Goal: Task Accomplishment & Management: Manage account settings

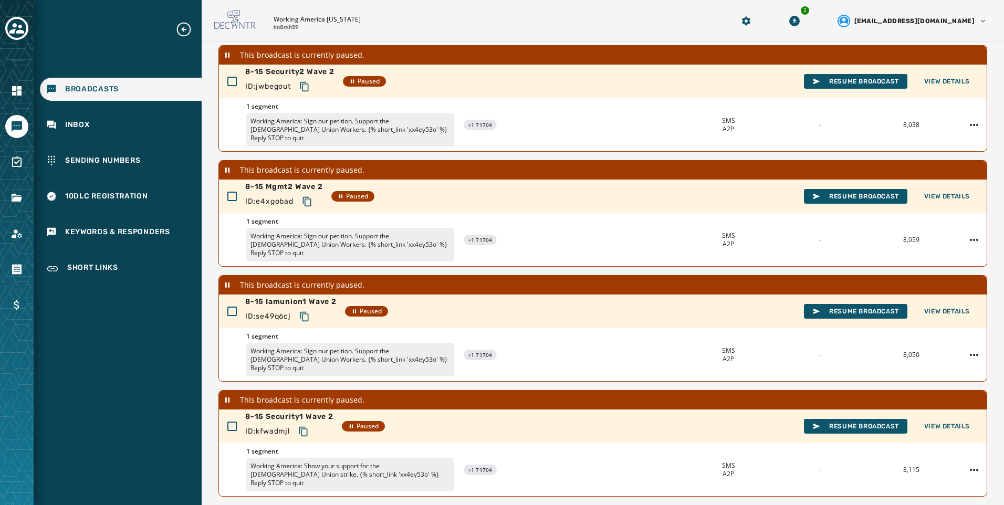
scroll to position [250, 0]
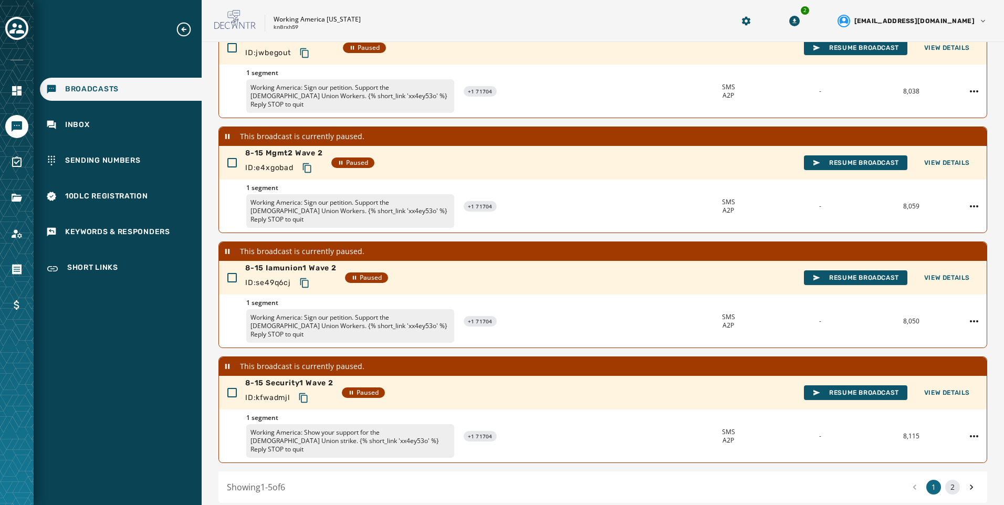
click at [948, 480] on button "2" at bounding box center [952, 487] width 15 height 15
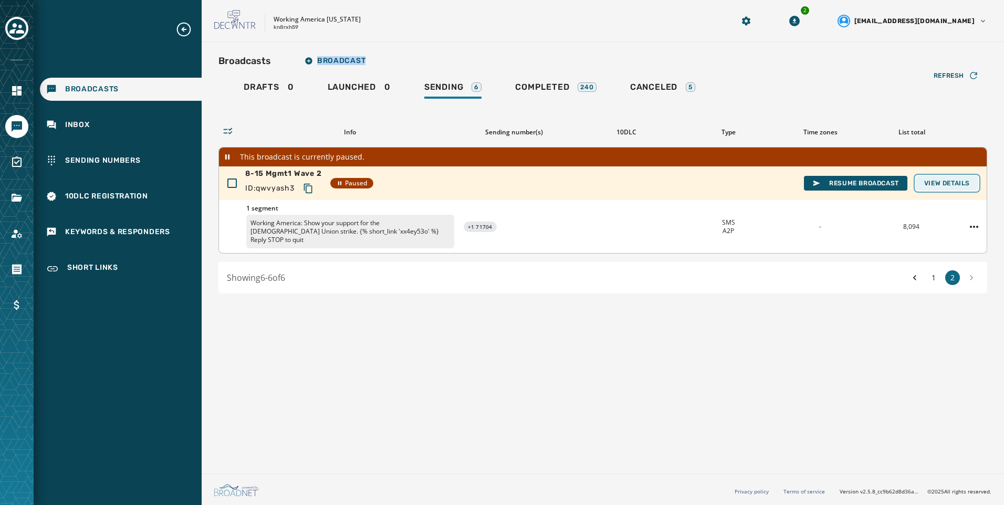
click at [971, 187] on button "View Details" at bounding box center [947, 183] width 62 height 15
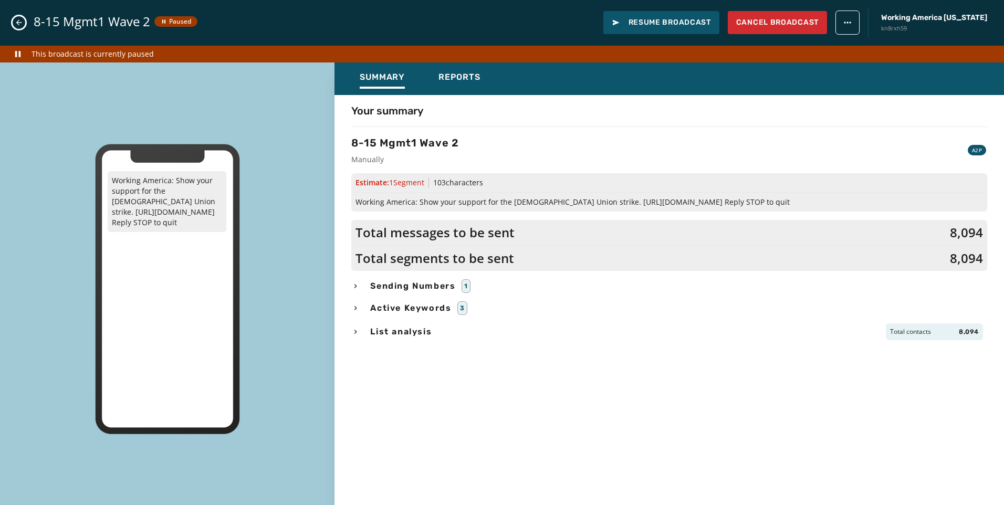
click at [357, 332] on icon "button" at bounding box center [355, 332] width 8 height 8
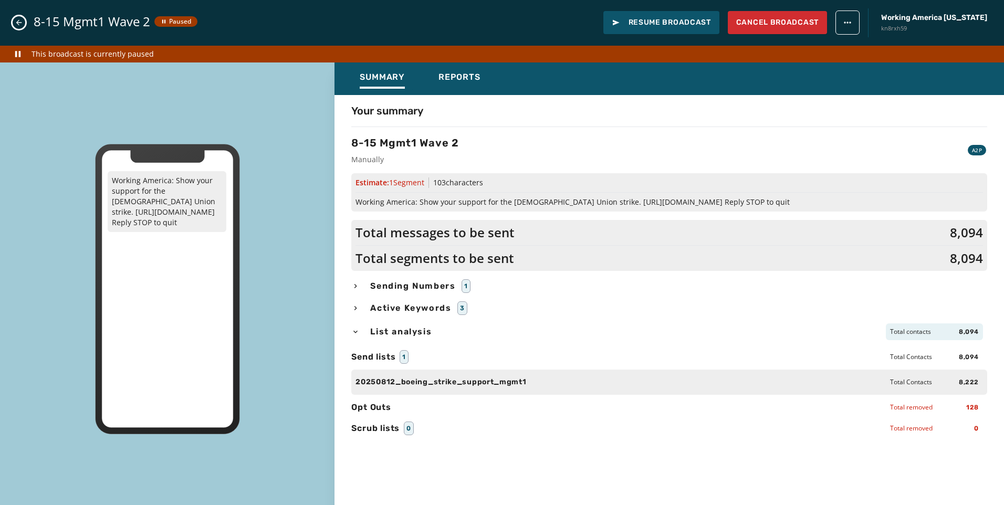
click at [357, 332] on icon "button" at bounding box center [355, 332] width 8 height 8
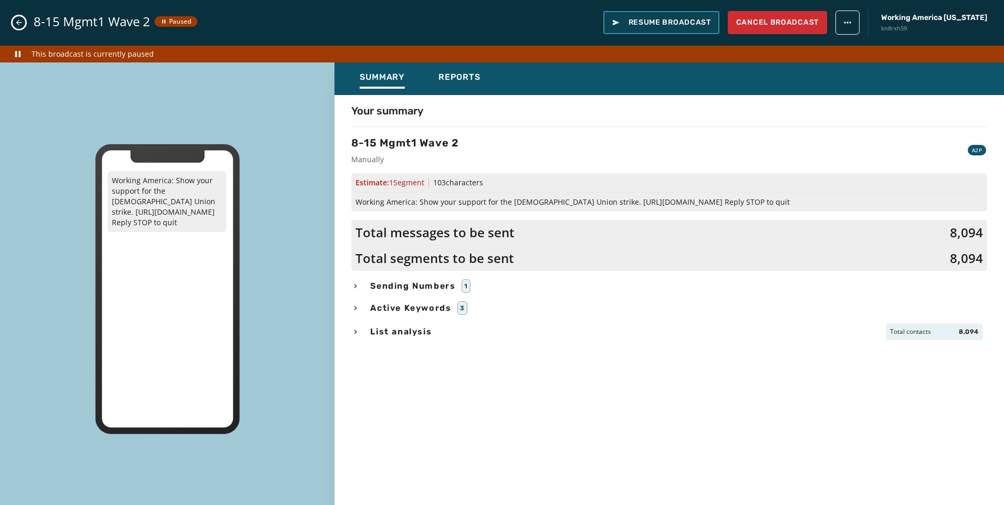
click at [676, 21] on span "Resume Broadcast" at bounding box center [661, 22] width 99 height 11
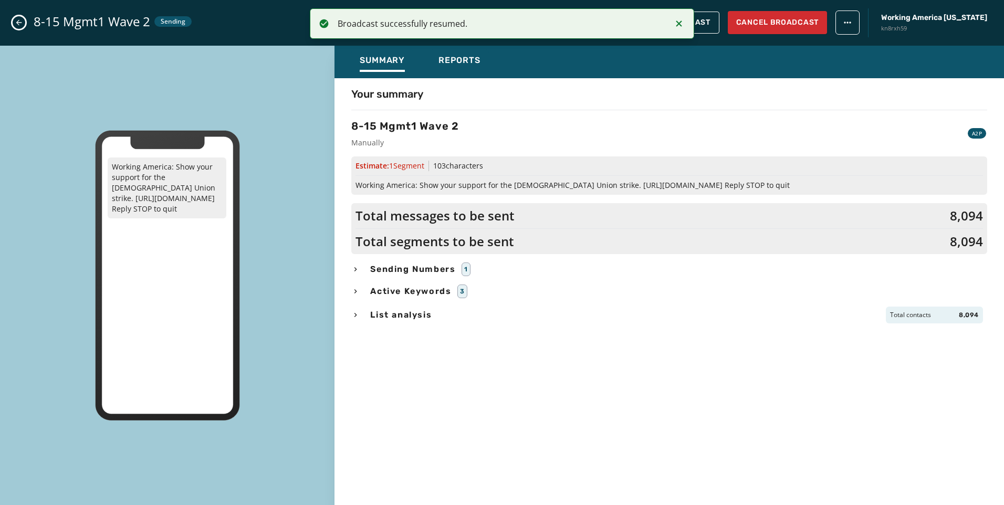
click at [15, 24] on icon "Close admin drawer" at bounding box center [19, 22] width 8 height 8
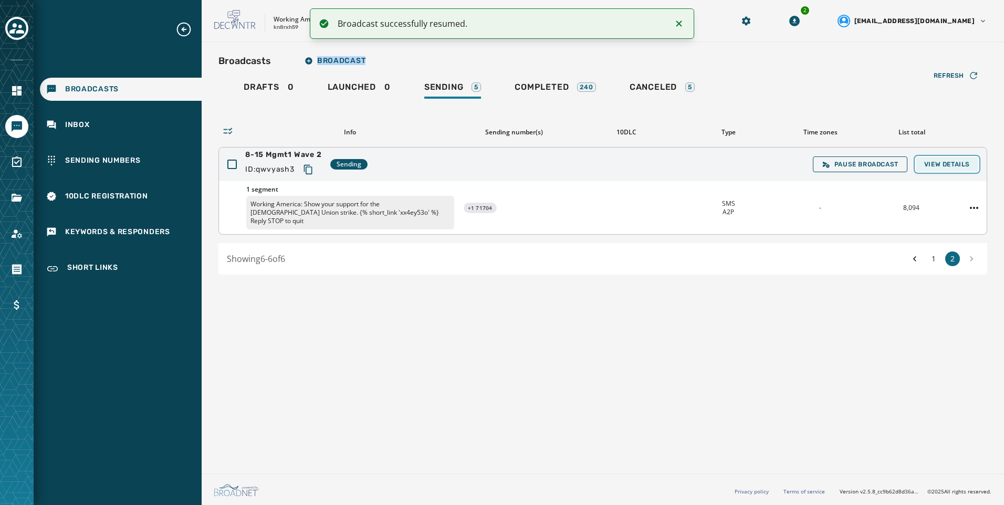
click at [930, 170] on button "View Details" at bounding box center [947, 164] width 62 height 15
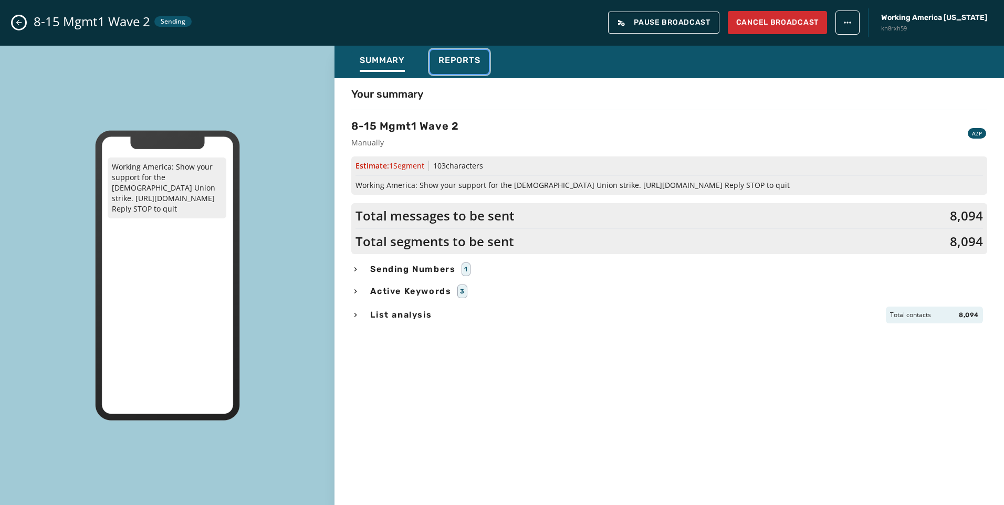
click at [464, 57] on span "Reports" at bounding box center [459, 60] width 42 height 11
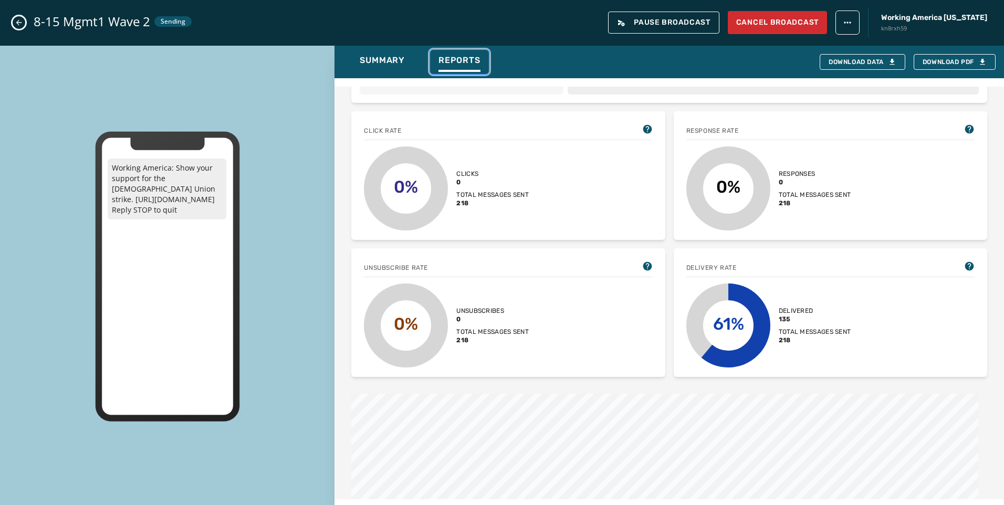
scroll to position [105, 0]
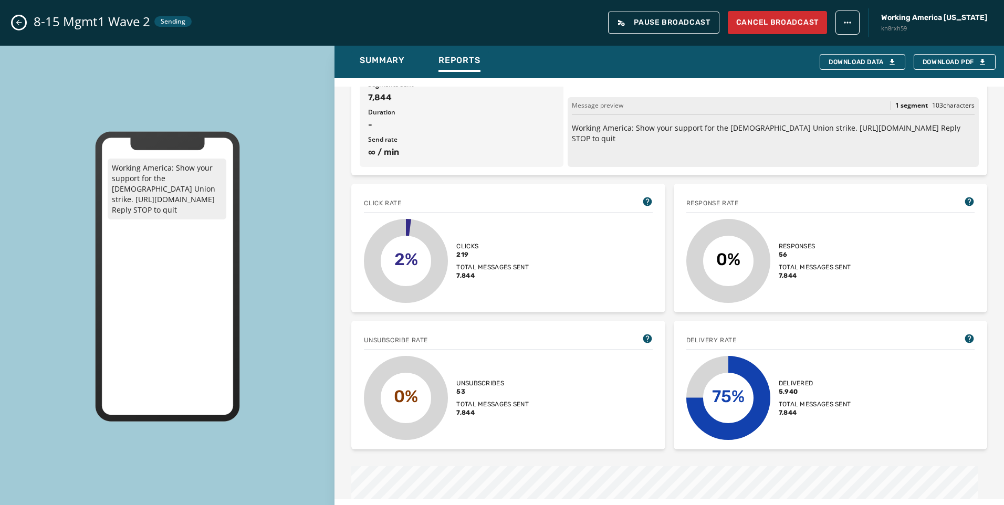
click at [24, 15] on div "8-15 Mgmt1 Wave 2 Sending Pause Broadcast Cancel Broadcast Working America Ohio…" at bounding box center [502, 23] width 1004 height 46
click at [18, 23] on icon "Close admin drawer" at bounding box center [19, 23] width 6 height 6
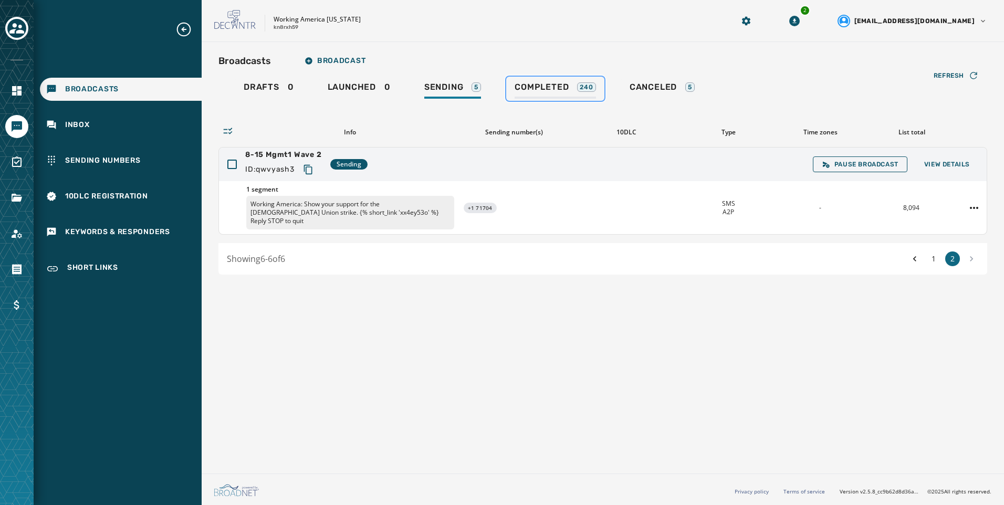
click at [552, 87] on span "Completed" at bounding box center [542, 87] width 54 height 11
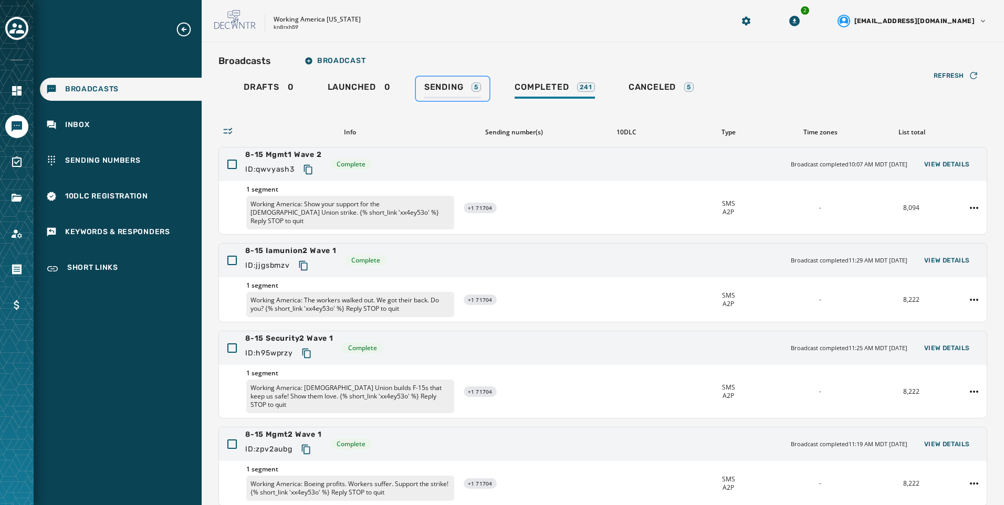
click at [445, 82] on span "Sending" at bounding box center [443, 87] width 39 height 11
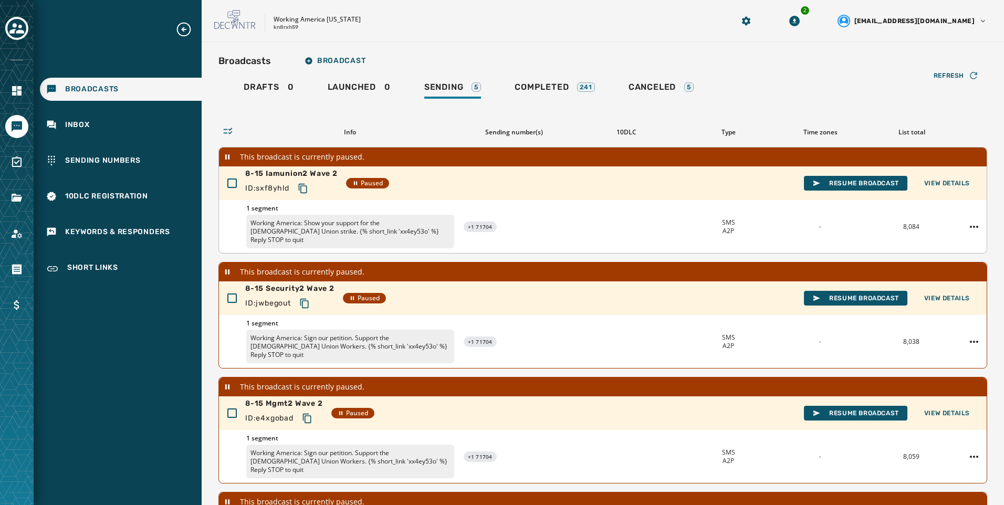
scroll to position [211, 0]
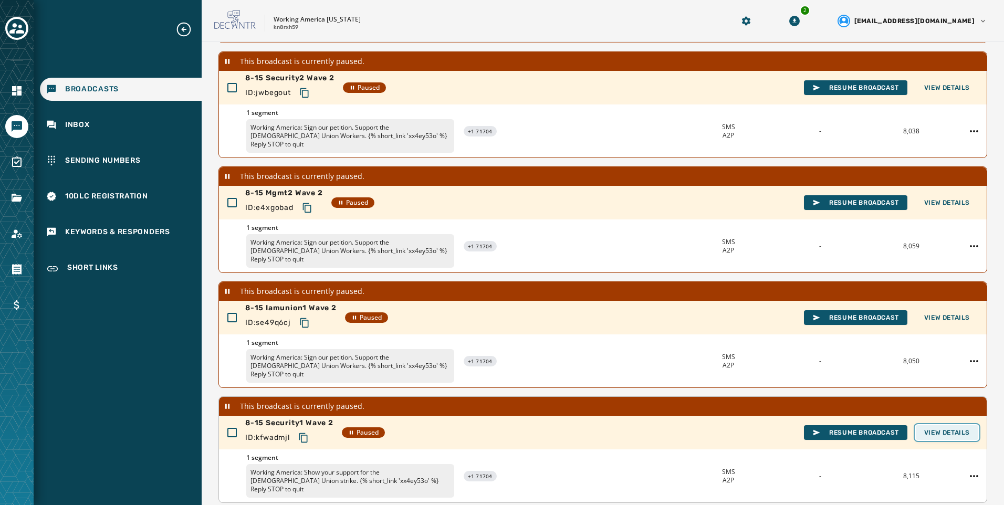
click at [925, 425] on button "View Details" at bounding box center [947, 432] width 62 height 15
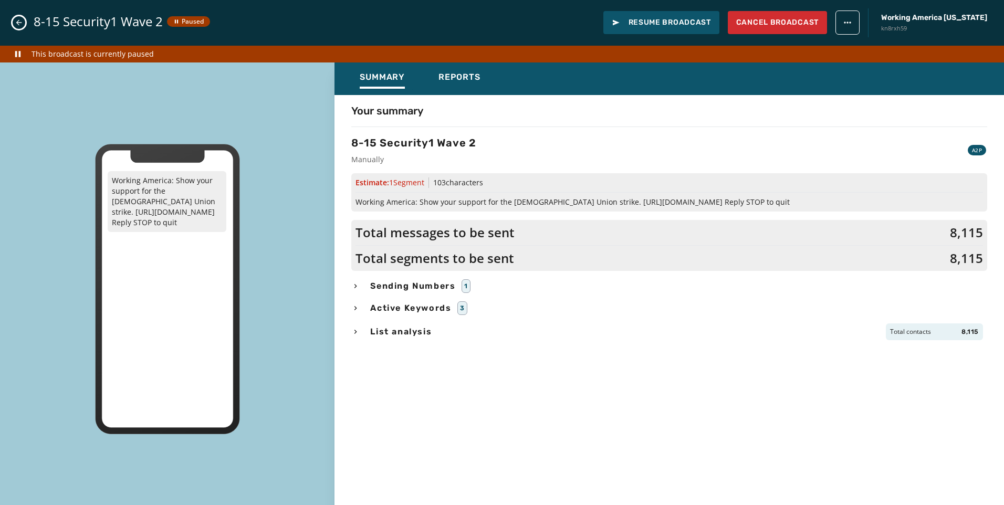
click at [363, 331] on div "List analysis Total contacts 8,115" at bounding box center [669, 331] width 636 height 17
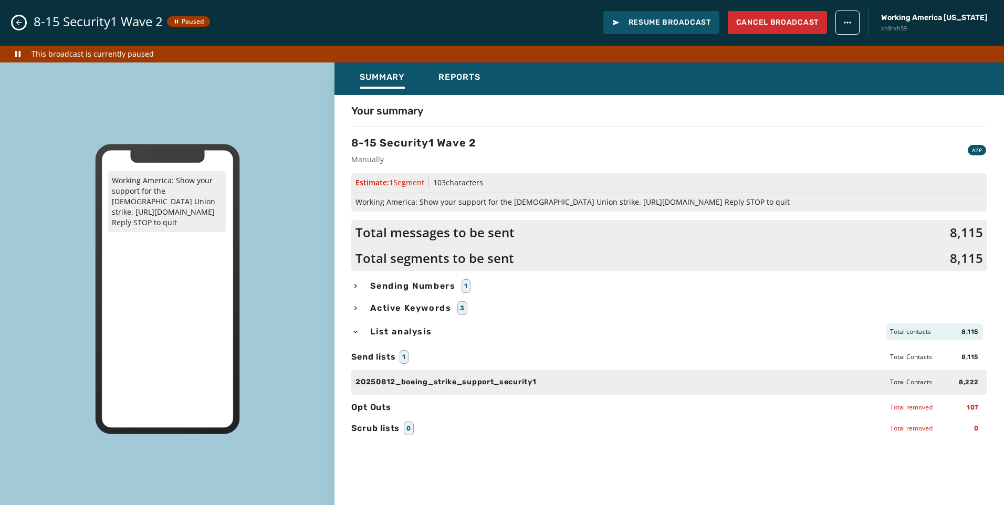
click at [363, 331] on div "List analysis Total contacts 8,115" at bounding box center [669, 331] width 636 height 17
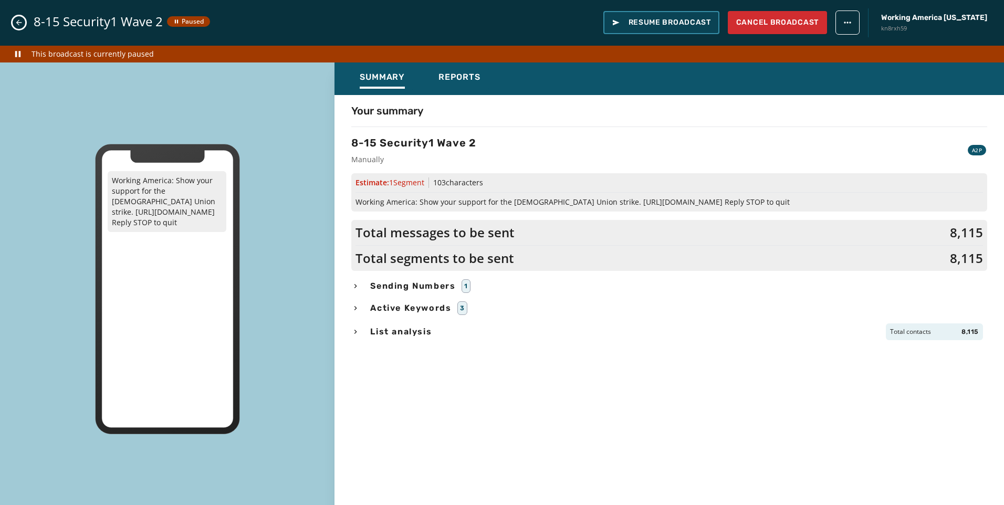
click at [667, 19] on span "Resume Broadcast" at bounding box center [661, 22] width 99 height 11
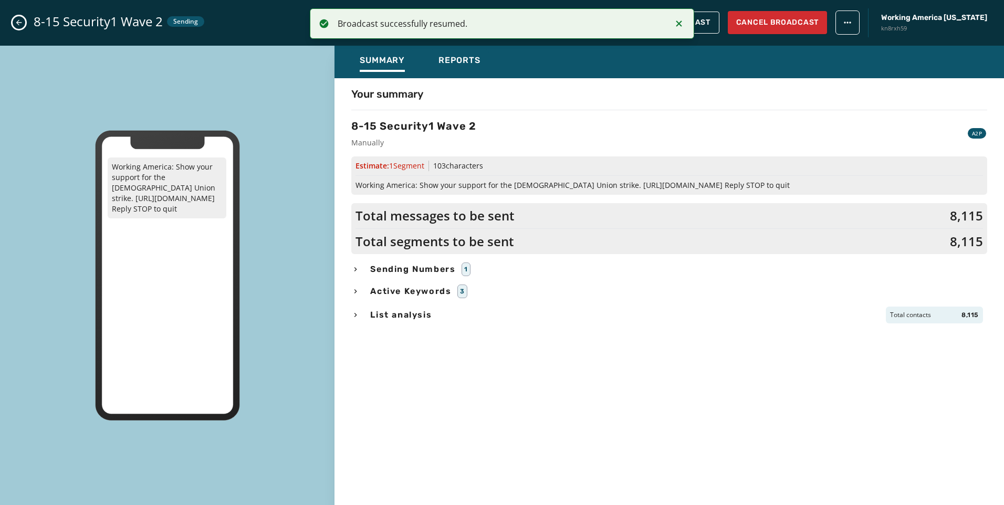
scroll to position [192, 0]
click at [15, 20] on icon "Close admin drawer" at bounding box center [19, 22] width 8 height 8
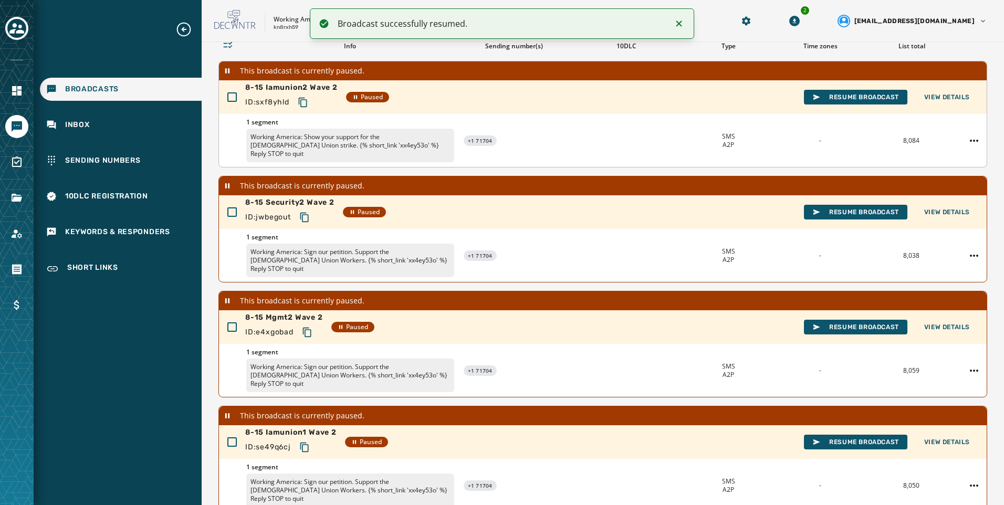
scroll to position [0, 0]
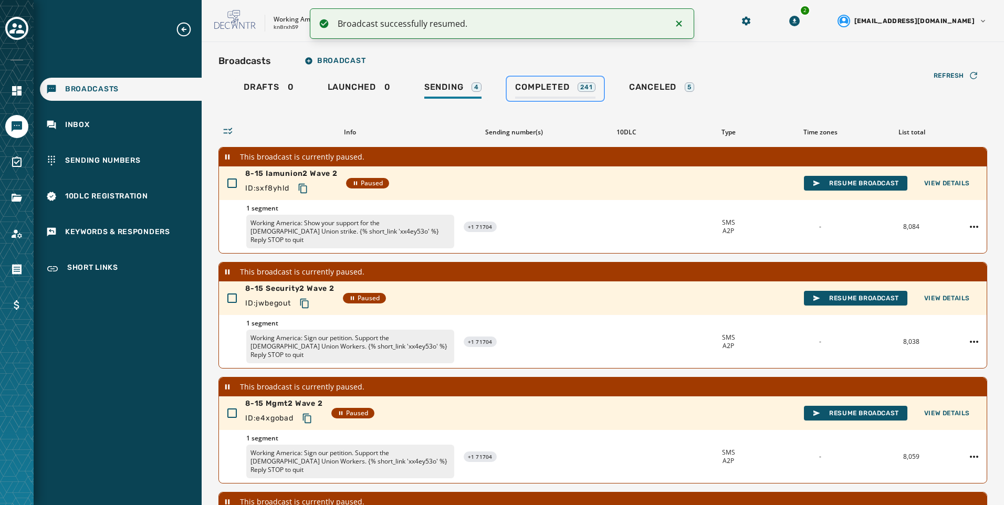
click at [558, 87] on span "Completed" at bounding box center [542, 87] width 54 height 11
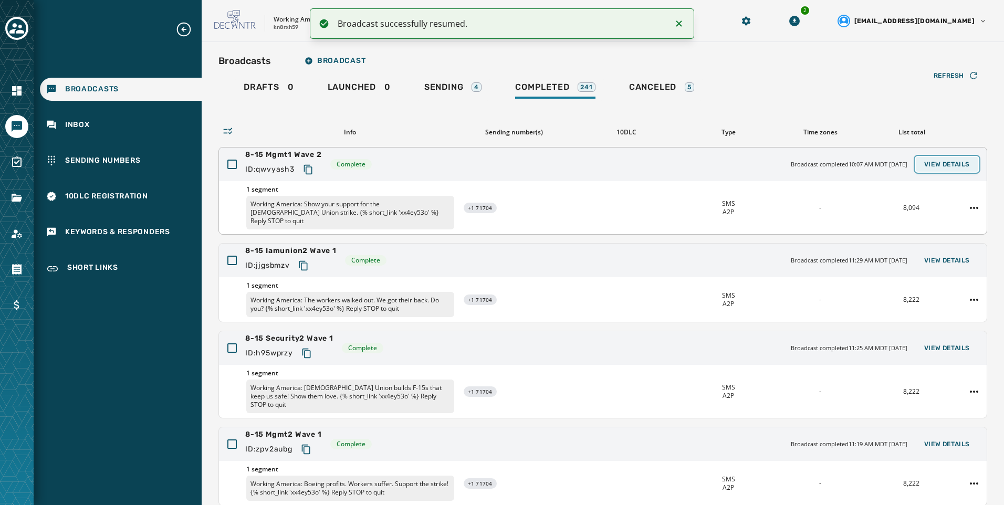
click at [930, 162] on span "View Details" at bounding box center [947, 164] width 46 height 8
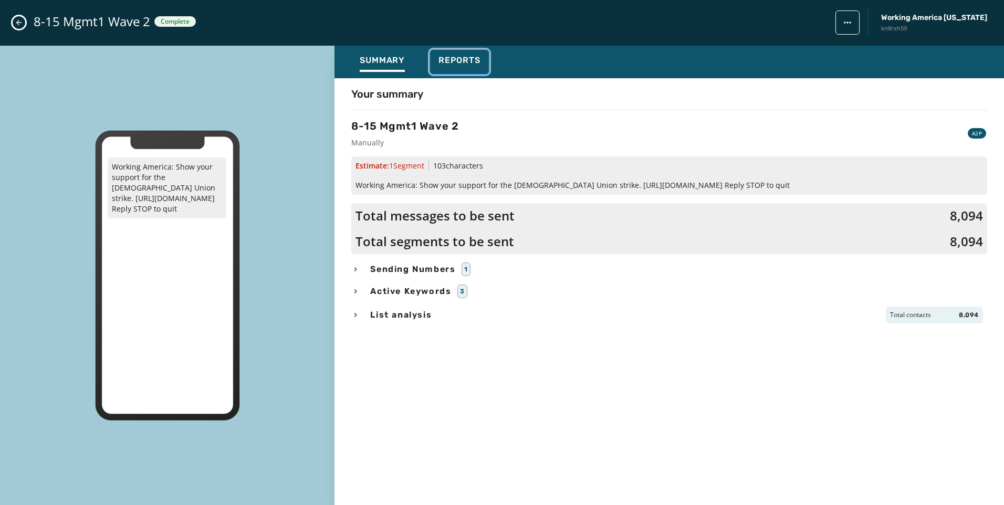
click at [484, 62] on button "Reports" at bounding box center [459, 62] width 59 height 24
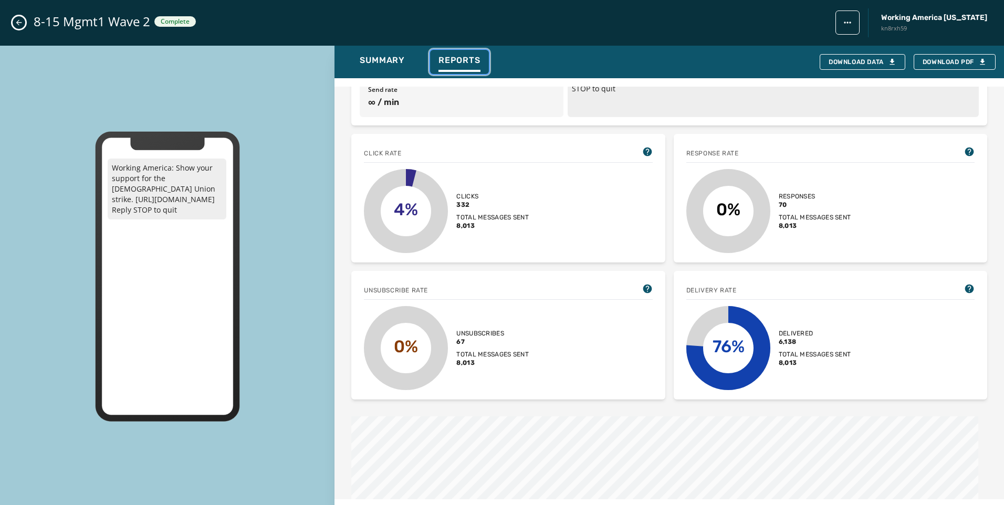
scroll to position [158, 0]
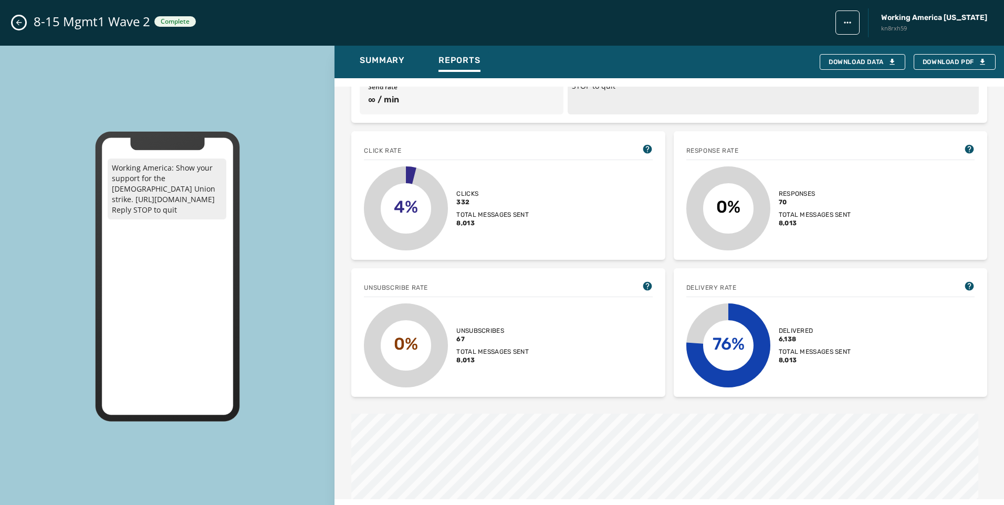
click at [22, 22] on icon "Close admin drawer" at bounding box center [19, 22] width 8 height 8
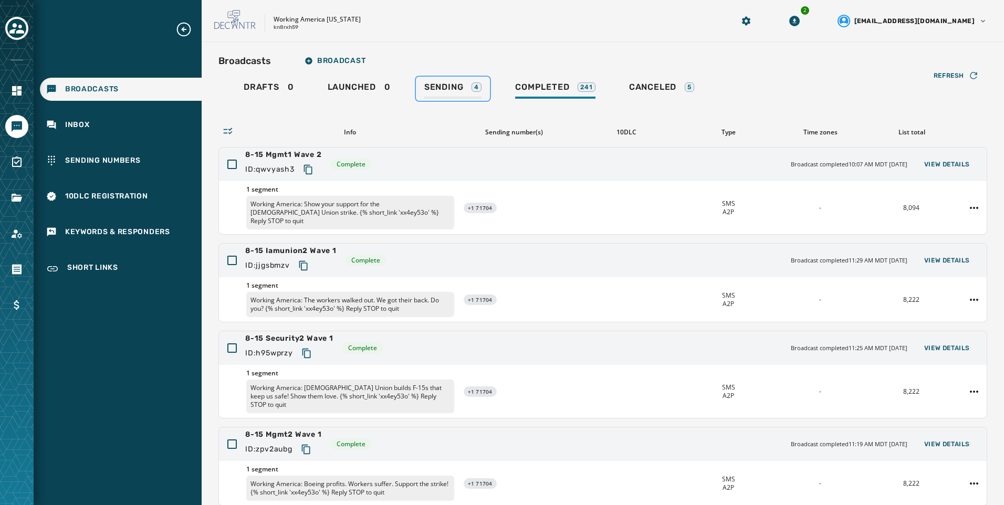
click at [456, 89] on span "Sending" at bounding box center [443, 87] width 39 height 11
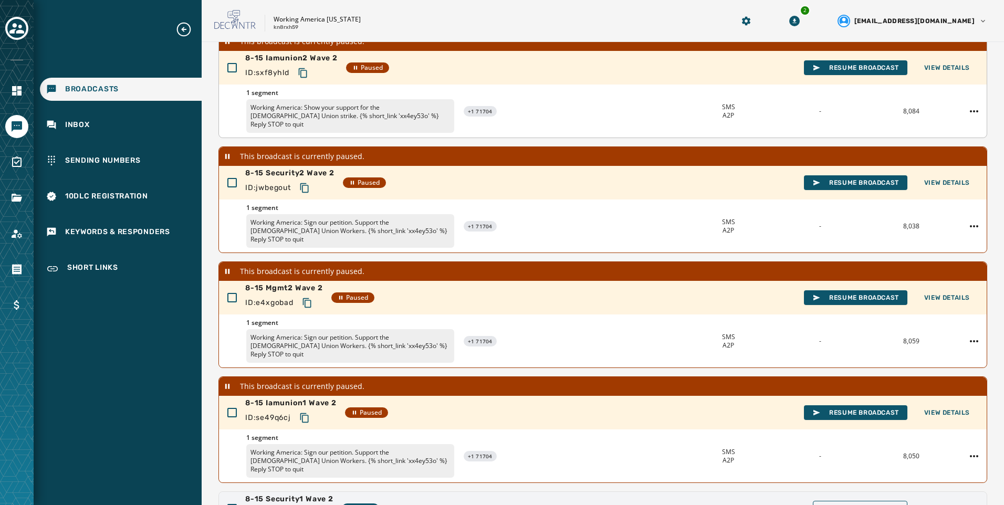
scroll to position [192, 0]
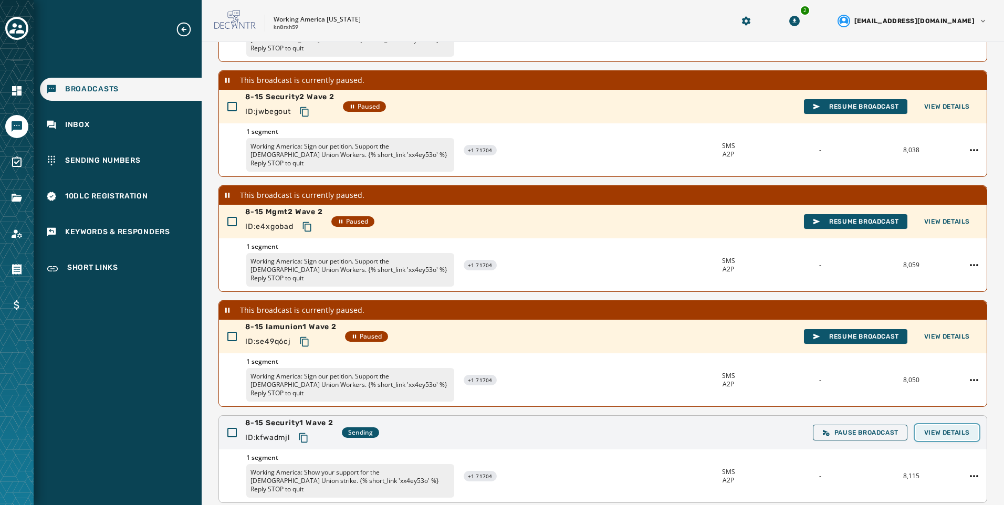
click at [948, 428] on span "View Details" at bounding box center [947, 432] width 46 height 8
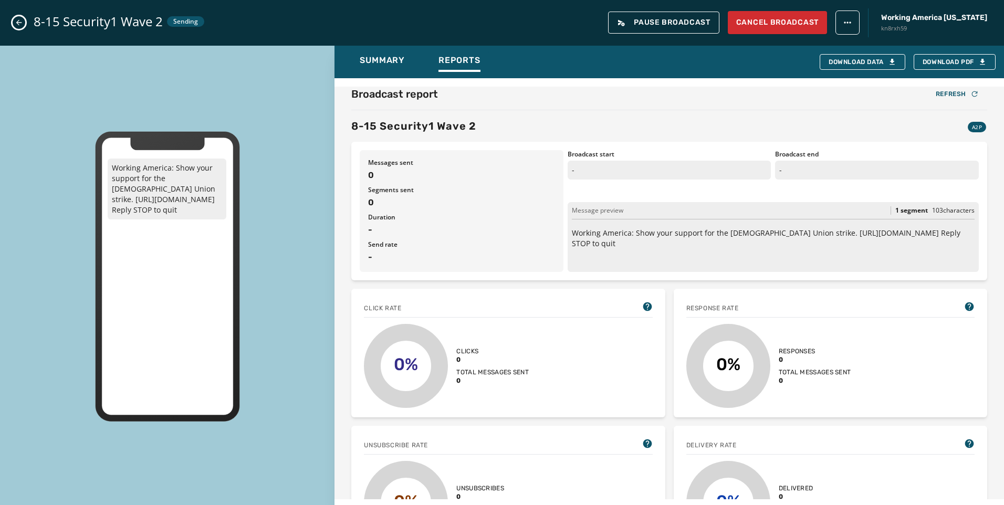
scroll to position [210, 0]
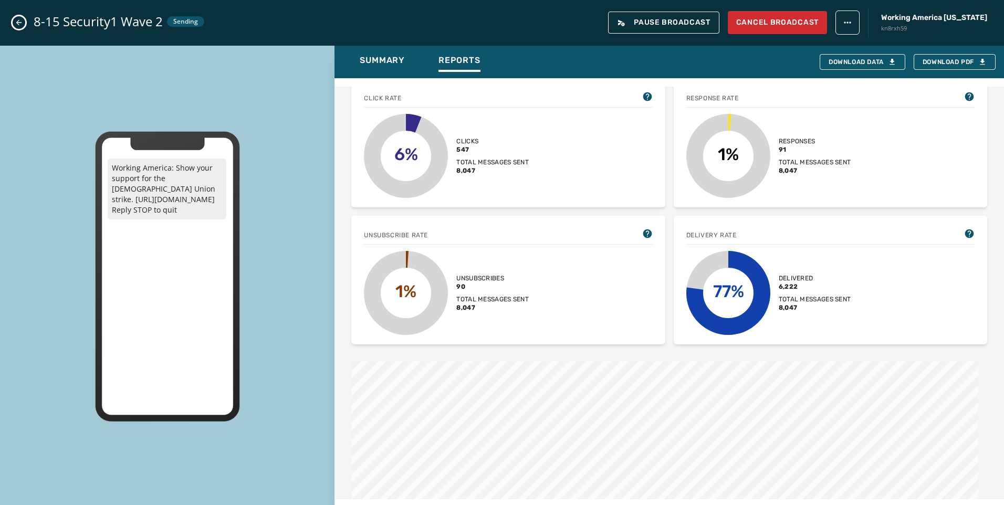
drag, startPoint x: 9, startPoint y: 22, endPoint x: 17, endPoint y: 24, distance: 8.2
click at [9, 22] on div "8-15 Security1 Wave 2 Sending Pause Broadcast Cancel Broadcast Working America …" at bounding box center [502, 23] width 1004 height 46
click at [17, 24] on icon "Close admin drawer" at bounding box center [19, 23] width 6 height 6
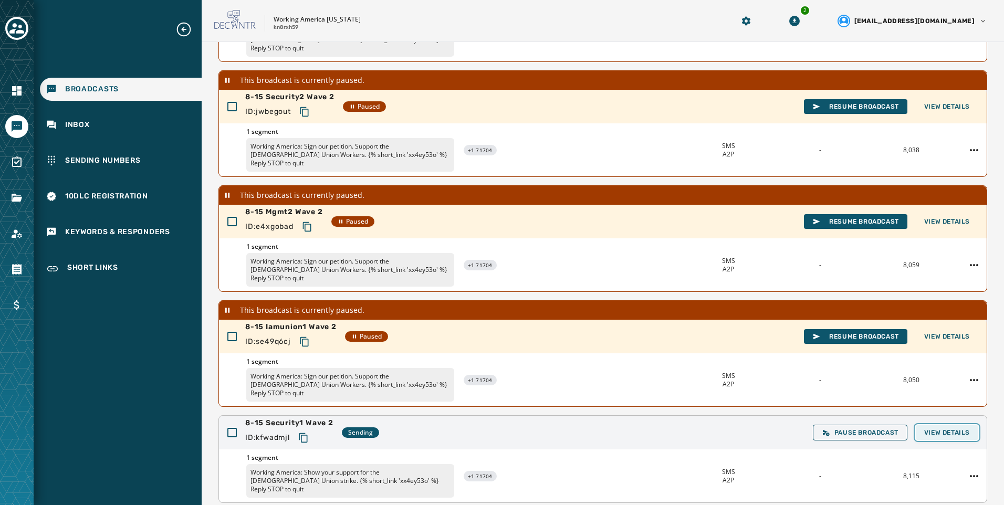
click at [965, 425] on button "View Details" at bounding box center [947, 432] width 62 height 15
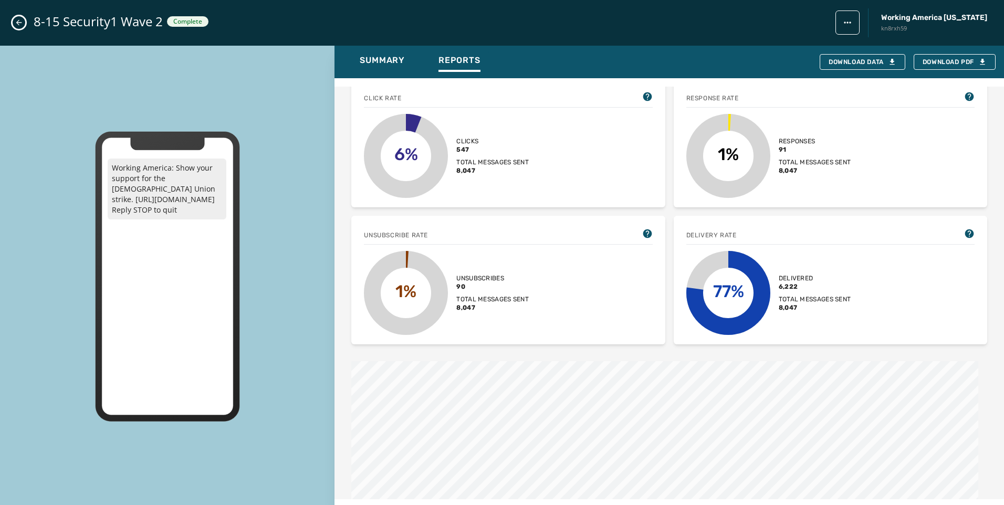
click at [12, 22] on div "8-15 Security1 Wave 2 Complete Working America [US_STATE] kn8rxh59" at bounding box center [502, 23] width 1004 height 46
click at [16, 23] on icon "Close admin drawer" at bounding box center [19, 22] width 8 height 8
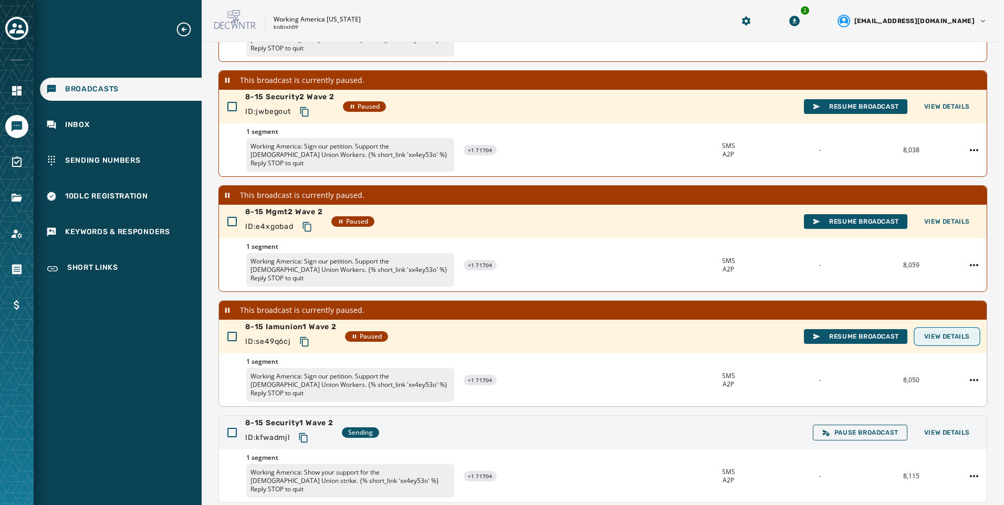
click at [949, 332] on span "View Details" at bounding box center [947, 336] width 46 height 8
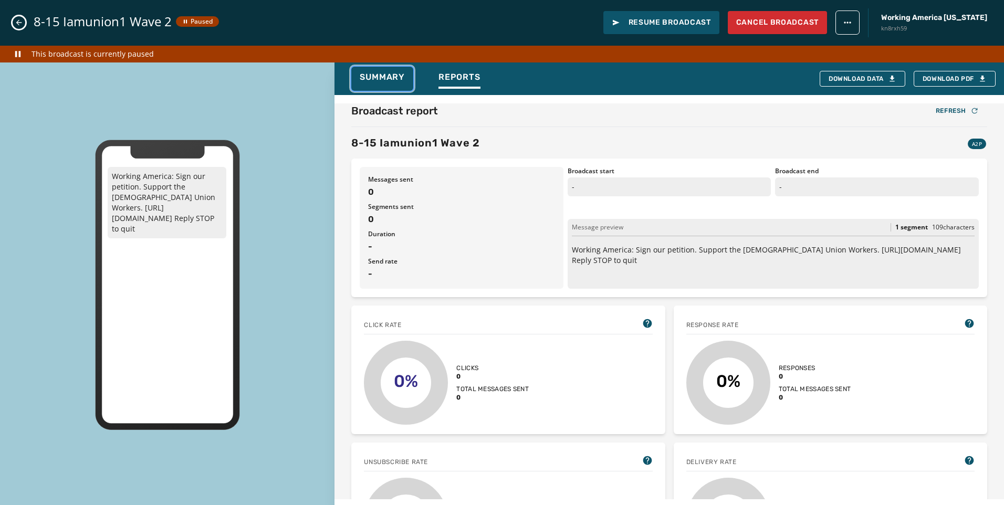
click at [385, 72] on span "Summary" at bounding box center [382, 77] width 45 height 11
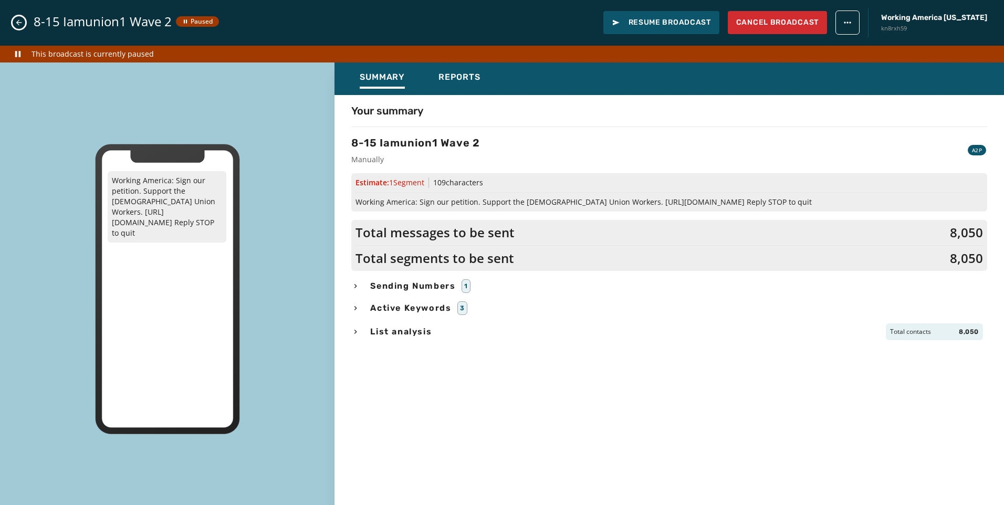
click at [361, 333] on div "List analysis Total contacts 8,050" at bounding box center [669, 331] width 636 height 17
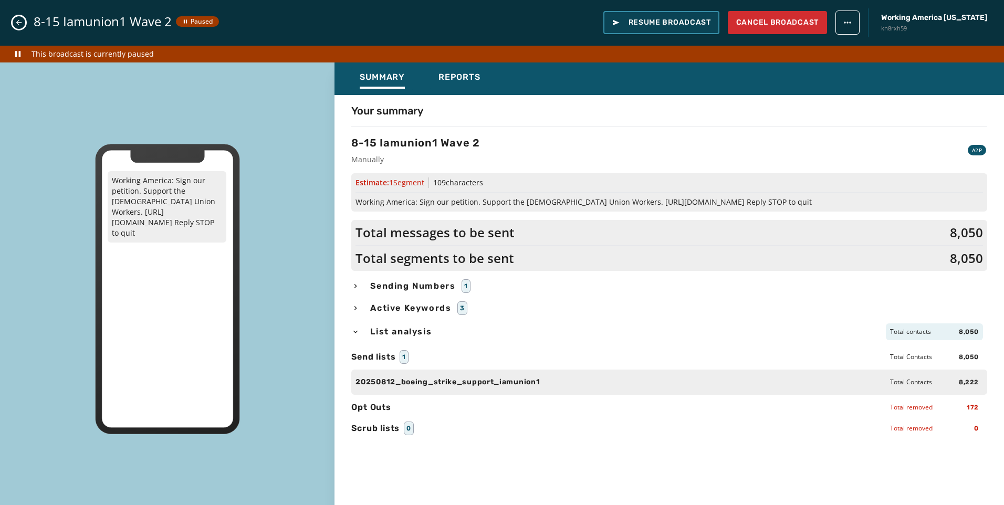
click at [711, 23] on span "Resume Broadcast" at bounding box center [661, 22] width 99 height 11
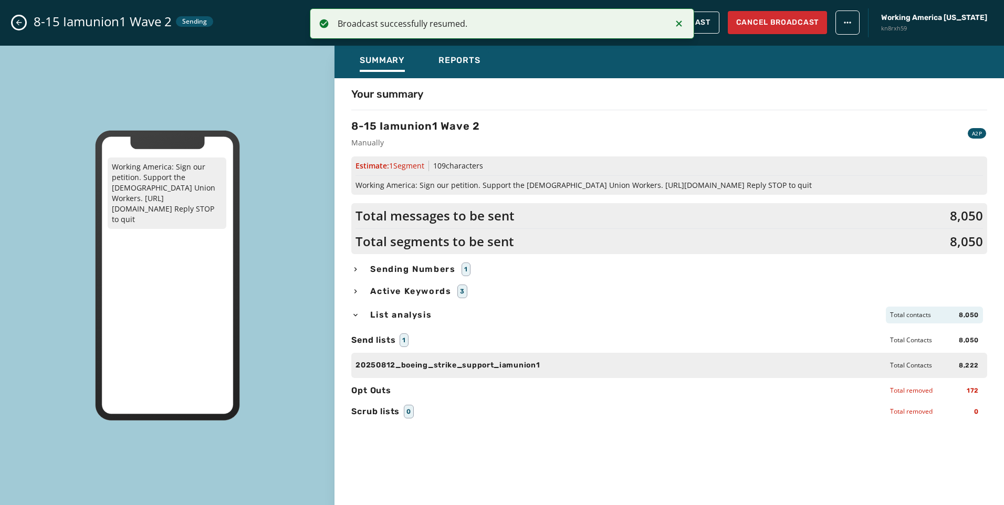
scroll to position [85, 0]
click at [16, 24] on icon "Close admin drawer" at bounding box center [19, 22] width 8 height 8
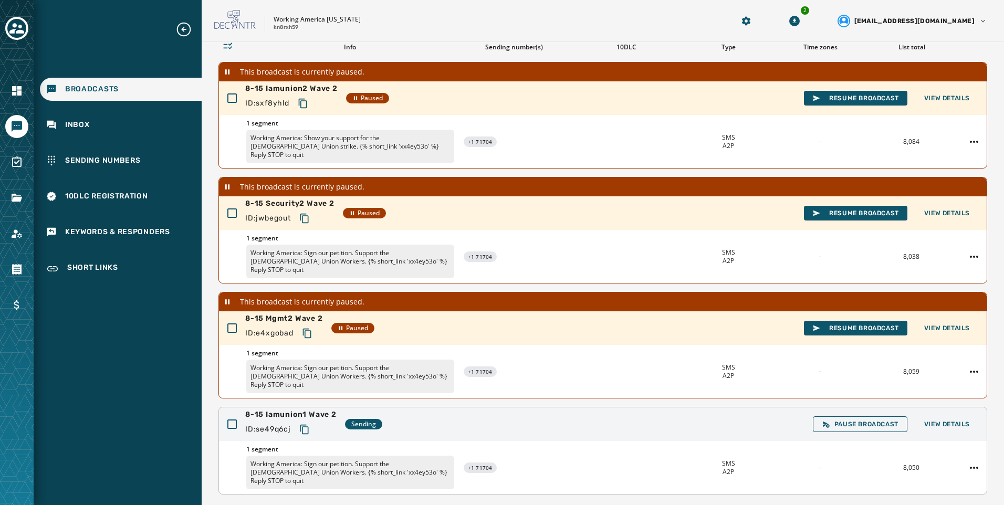
click at [956, 407] on div "8-15 Iamunion1 Wave 2 ID: se49q6cj Sending Pause Broadcast View Details" at bounding box center [603, 424] width 768 height 34
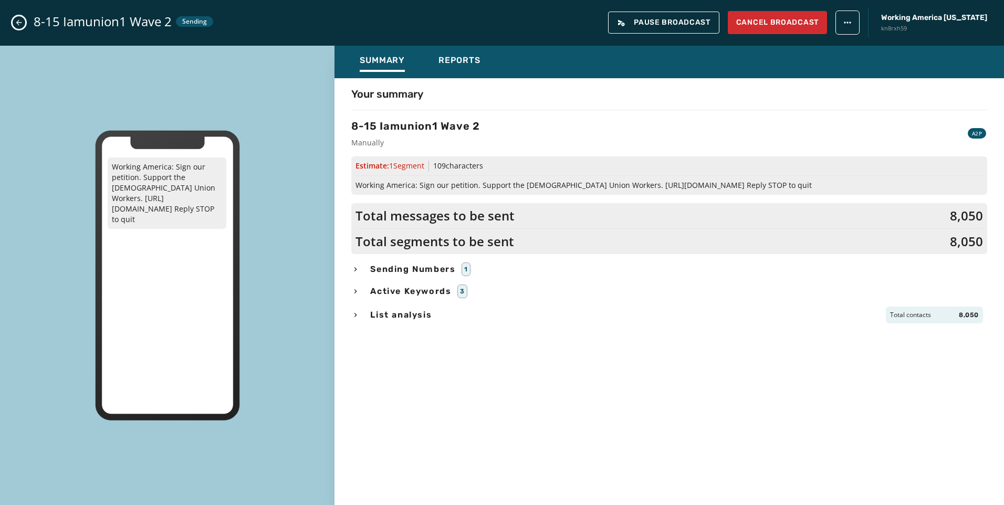
click at [488, 75] on div "Summary Reports" at bounding box center [668, 62] width 669 height 33
click at [453, 58] on span "Reports" at bounding box center [459, 60] width 42 height 11
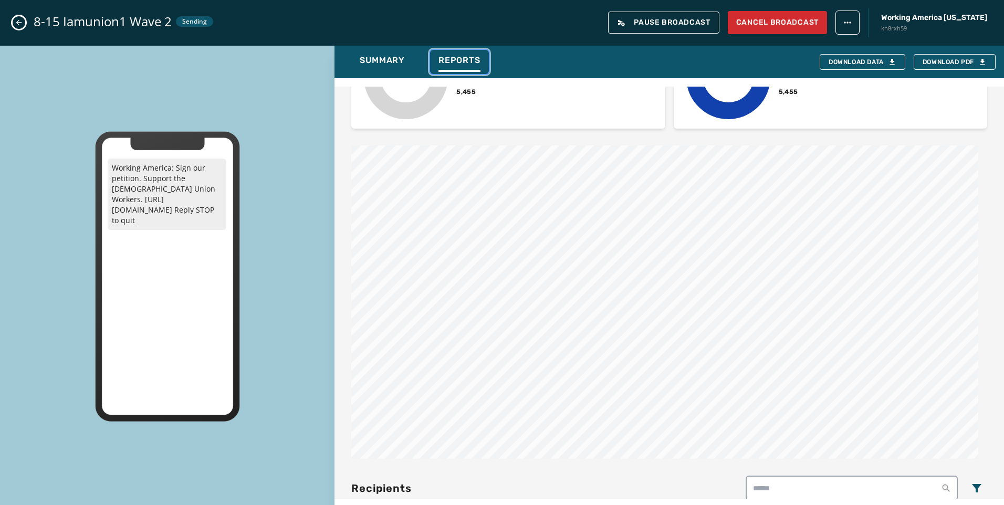
scroll to position [525, 0]
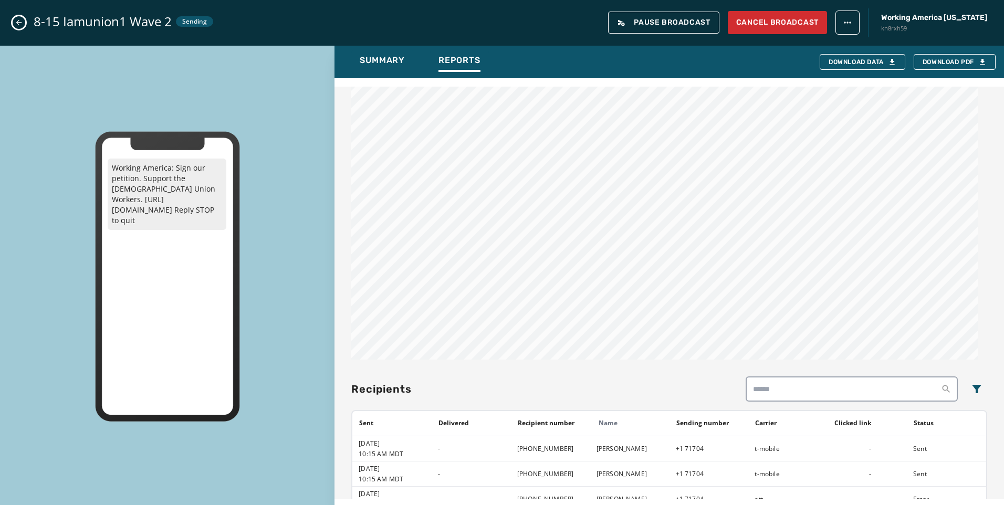
click at [22, 22] on icon "Close admin drawer" at bounding box center [19, 22] width 8 height 8
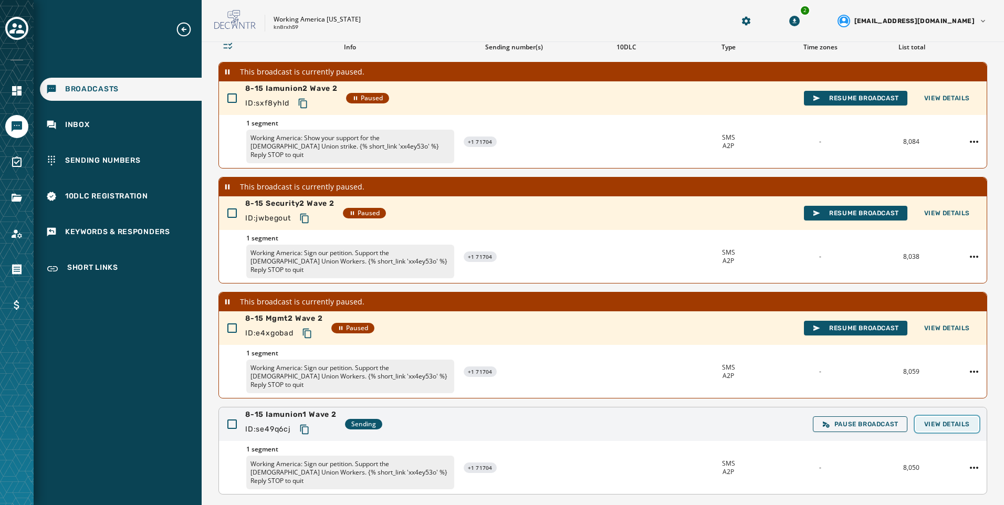
click at [941, 420] on span "View Details" at bounding box center [947, 424] width 46 height 8
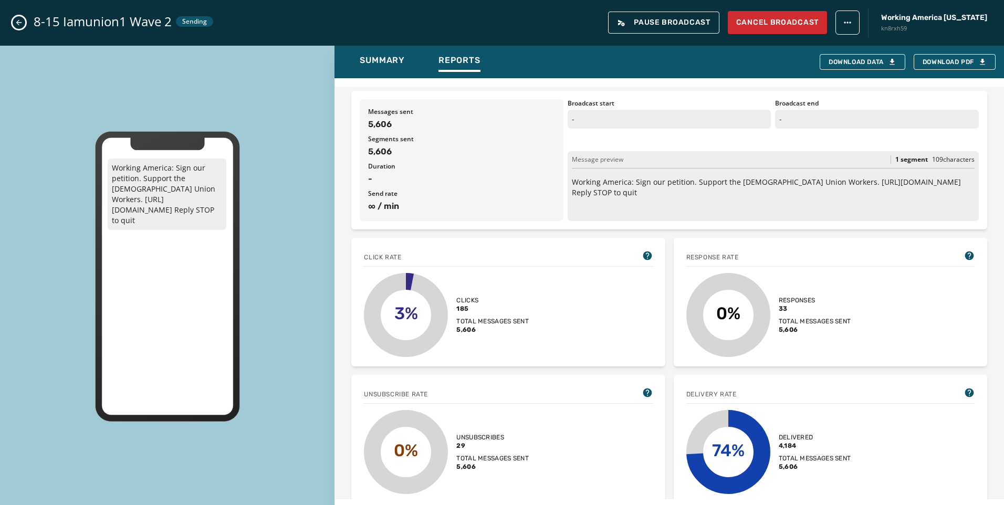
scroll to position [158, 0]
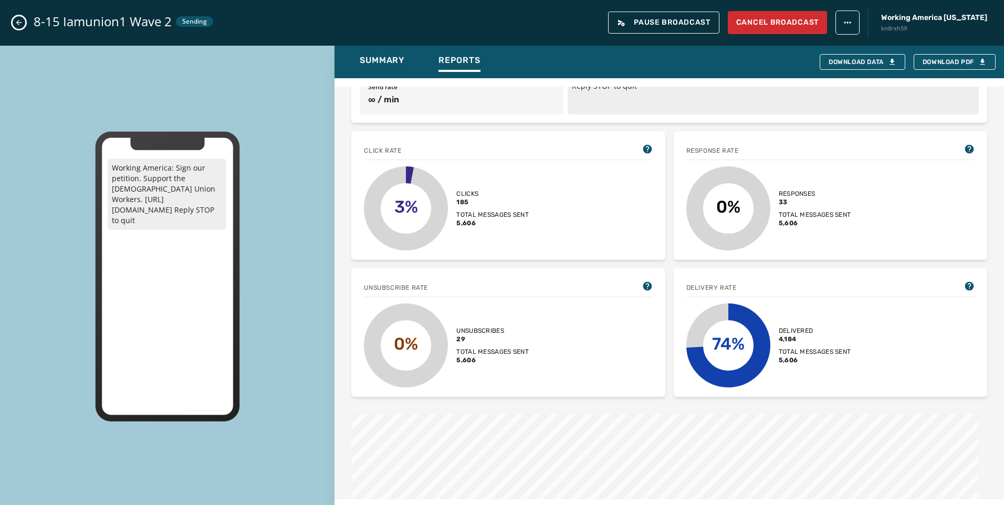
click at [20, 26] on icon "Close admin drawer" at bounding box center [19, 22] width 8 height 8
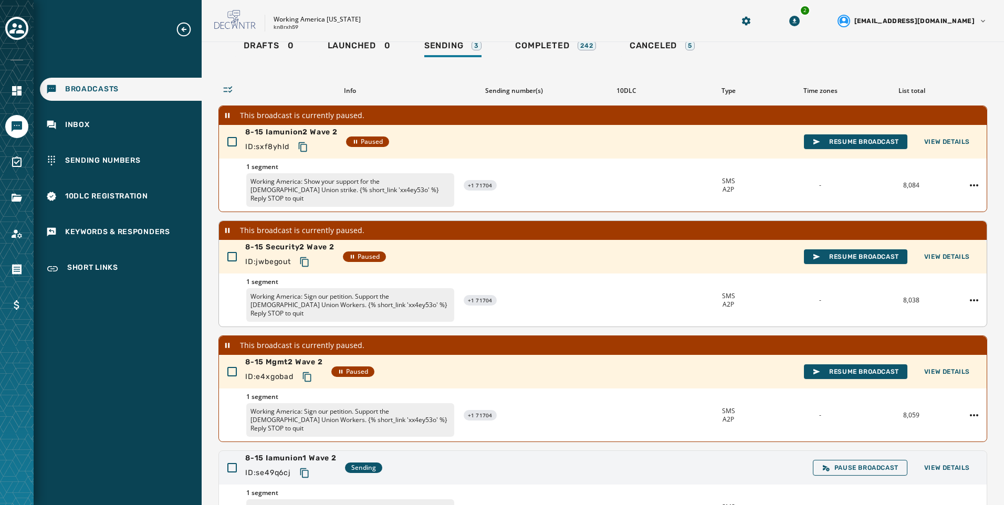
scroll to position [0, 0]
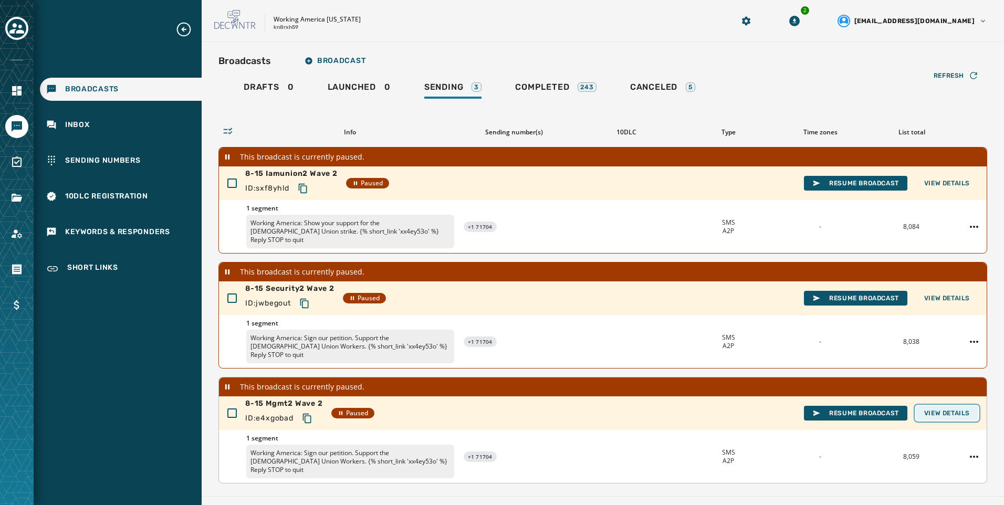
click at [946, 409] on span "View Details" at bounding box center [947, 413] width 46 height 8
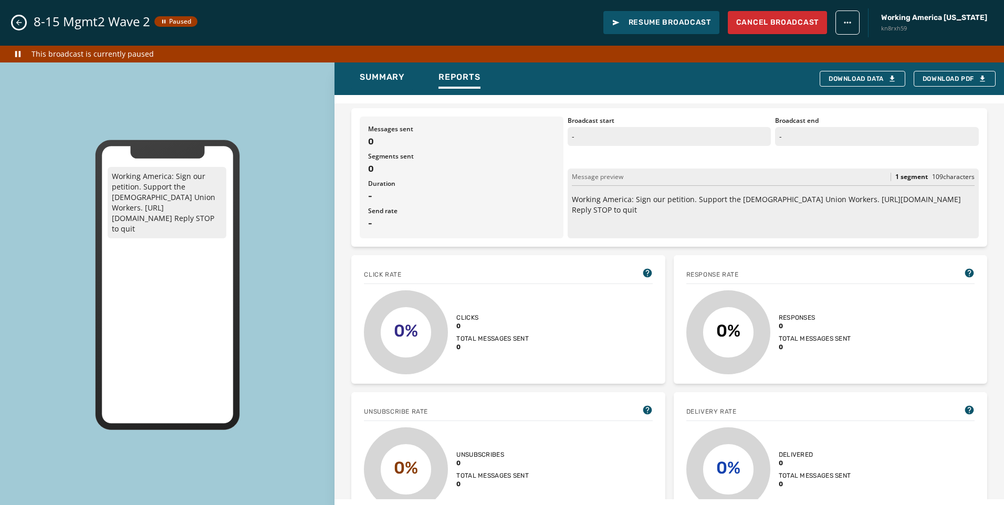
scroll to position [105, 0]
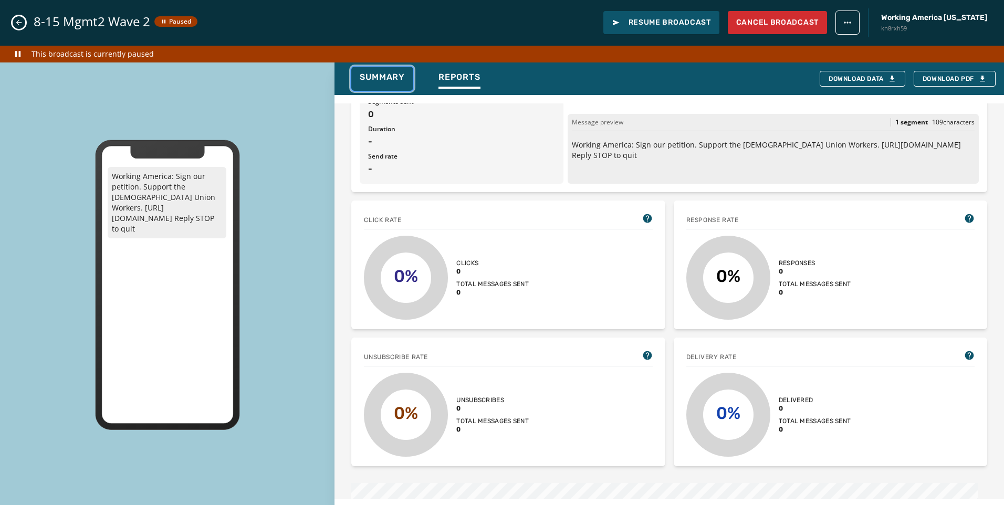
click at [378, 67] on button "Summary" at bounding box center [382, 79] width 62 height 24
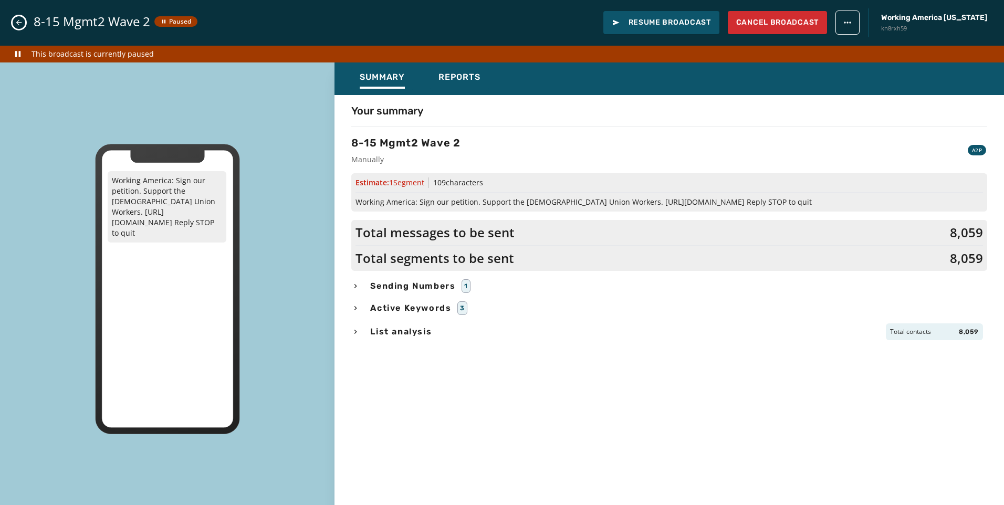
click at [370, 335] on span "List analysis" at bounding box center [401, 332] width 66 height 13
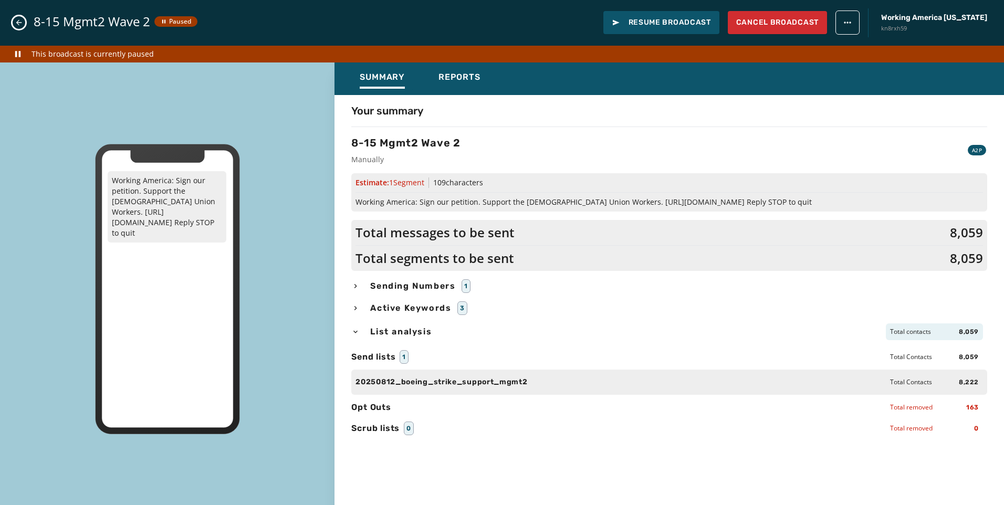
click at [372, 335] on span "List analysis" at bounding box center [401, 332] width 66 height 13
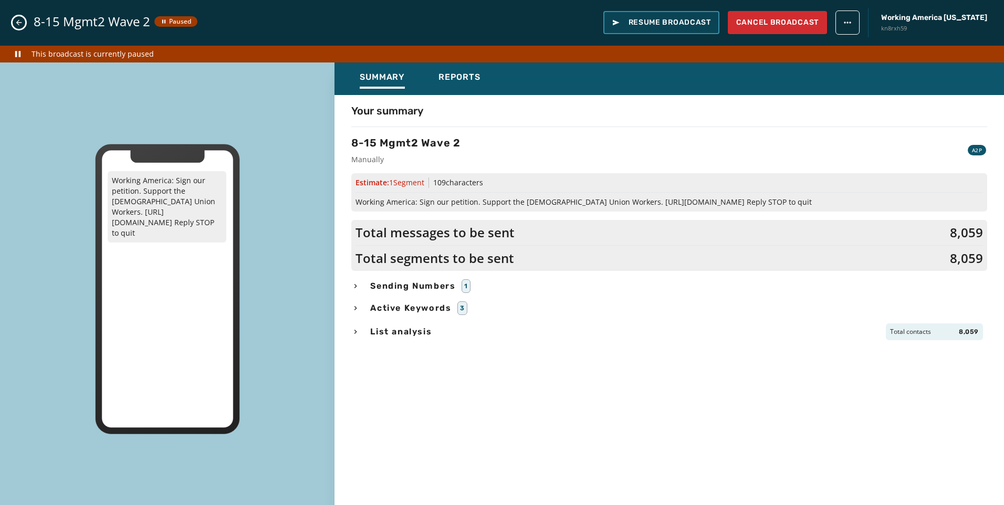
click at [689, 25] on span "Resume Broadcast" at bounding box center [661, 22] width 99 height 11
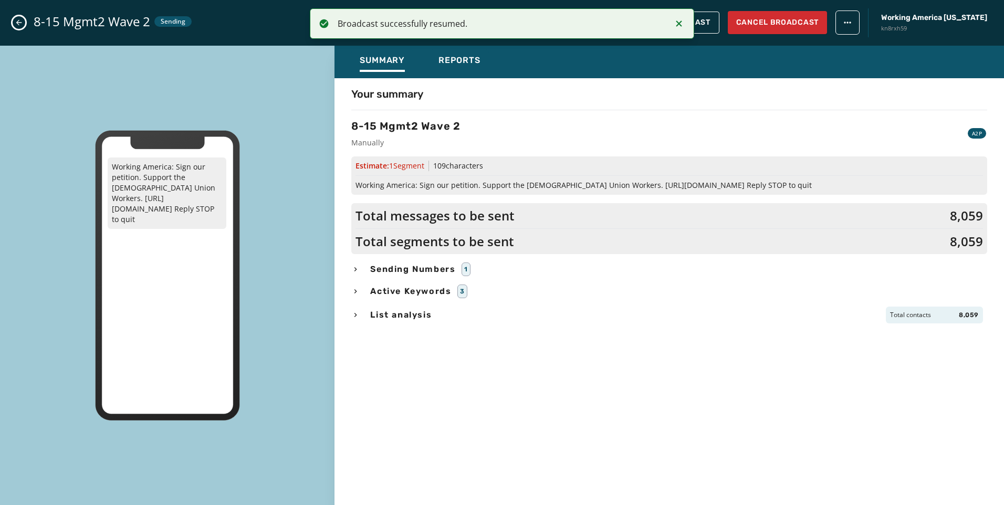
click at [14, 17] on div "8-15 Mgmt2 Wave 2 Sending Pause Broadcast Cancel Broadcast Working America [US_…" at bounding box center [502, 23] width 1004 height 46
click at [19, 17] on button "Close admin drawer" at bounding box center [19, 22] width 13 height 13
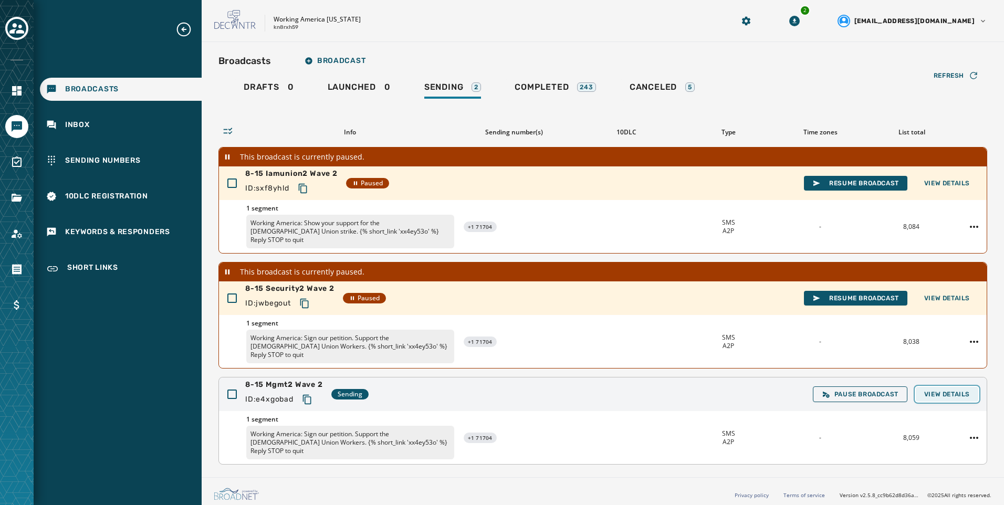
click at [930, 390] on span "View Details" at bounding box center [947, 394] width 46 height 8
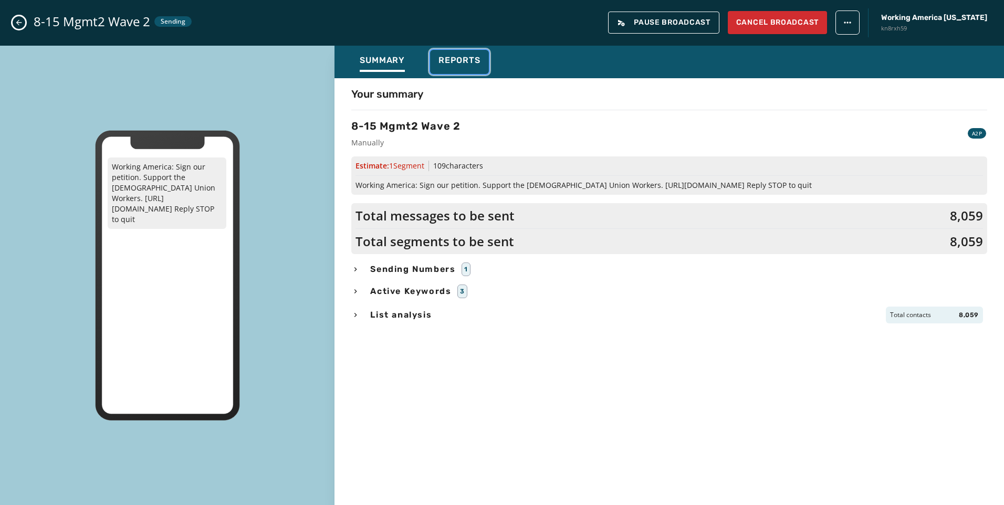
click at [459, 61] on span "Reports" at bounding box center [459, 60] width 42 height 11
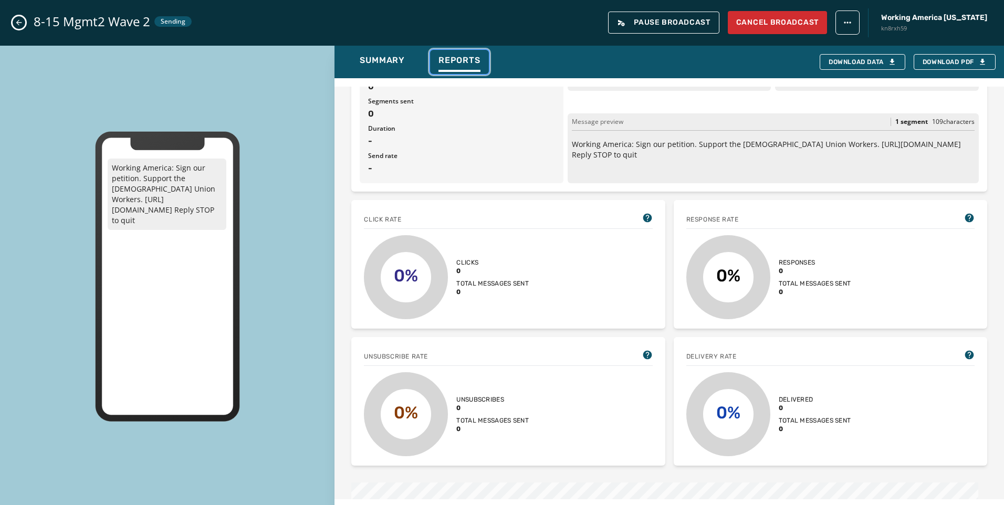
scroll to position [158, 0]
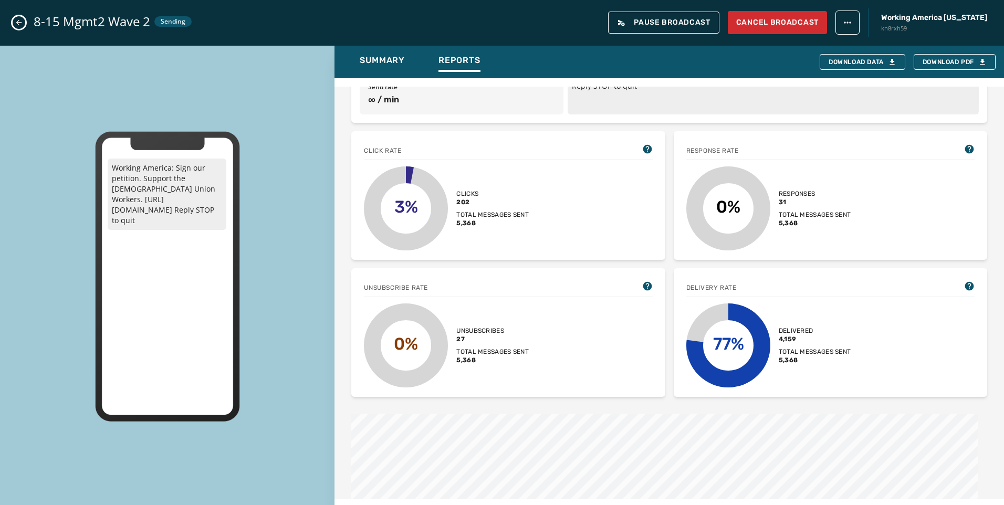
click at [20, 20] on icon "Close admin drawer" at bounding box center [19, 22] width 8 height 8
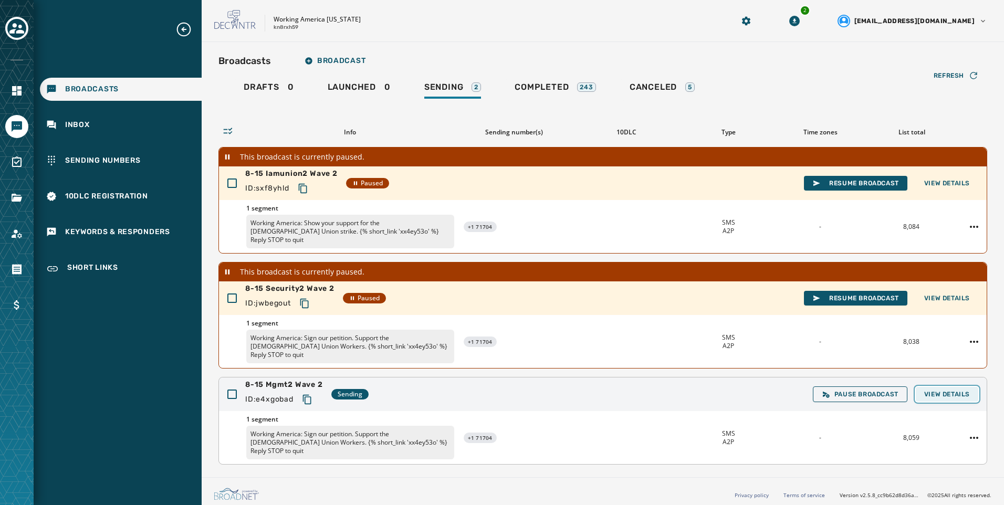
click at [928, 390] on span "View Details" at bounding box center [947, 394] width 46 height 8
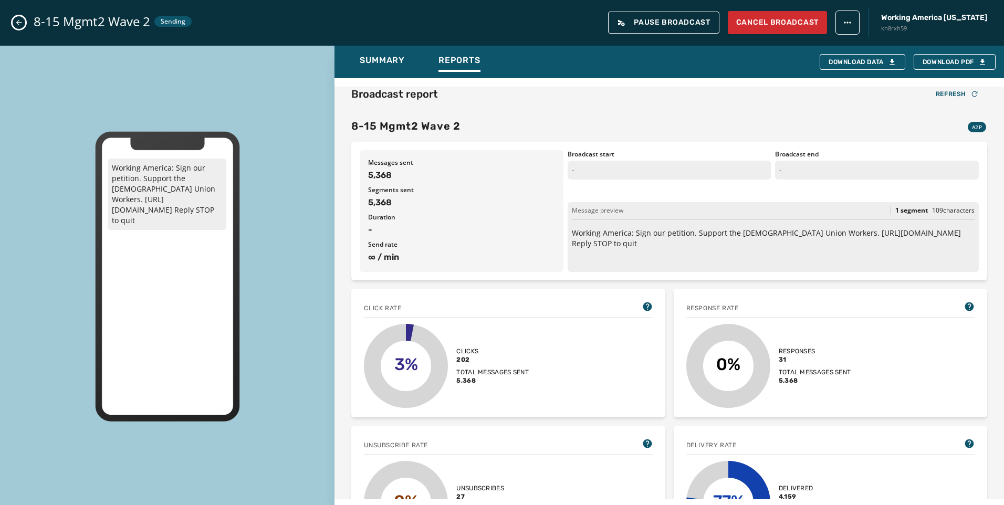
scroll to position [53, 0]
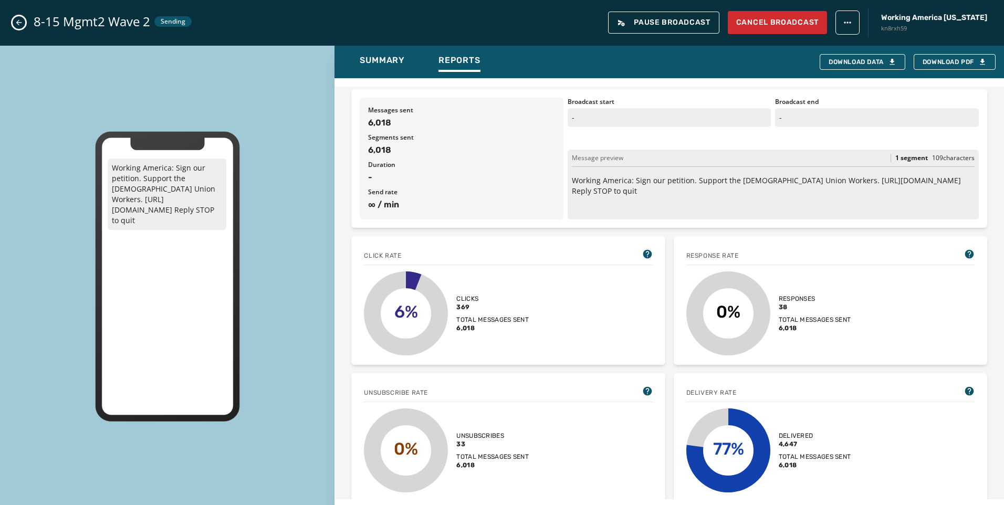
click at [19, 22] on icon "Close admin drawer" at bounding box center [19, 22] width 8 height 8
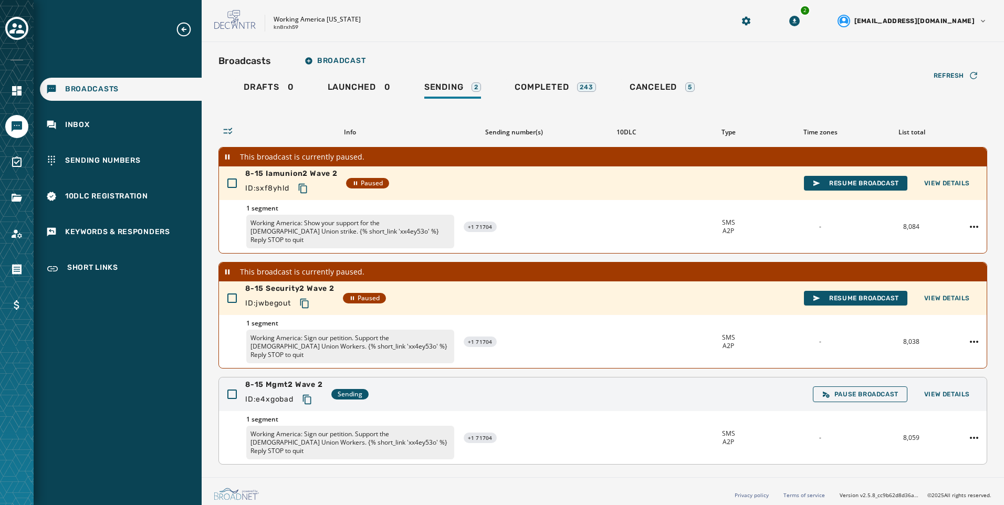
click at [938, 387] on div "8-15 Mgmt2 Wave 2 ID: e4xgobad Sending Pause Broadcast View Details" at bounding box center [603, 395] width 768 height 34
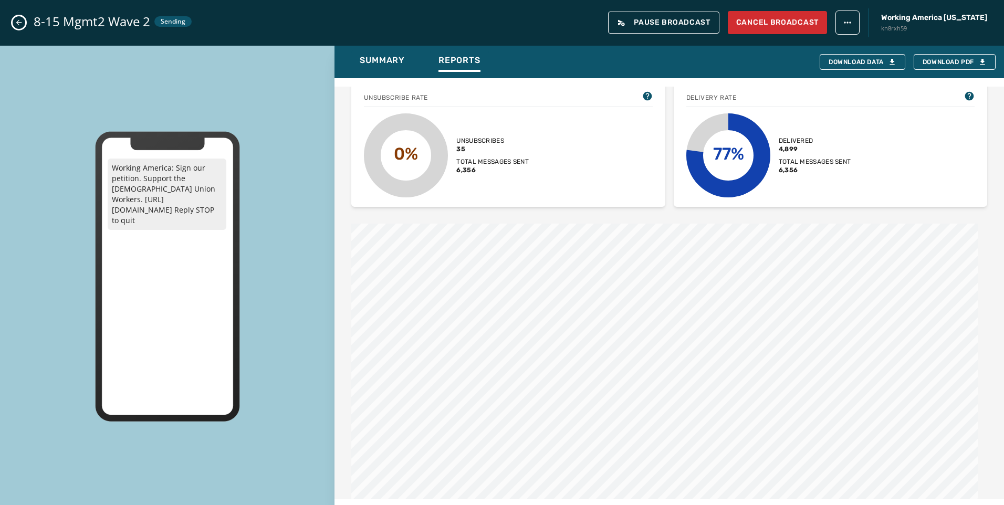
scroll to position [525, 0]
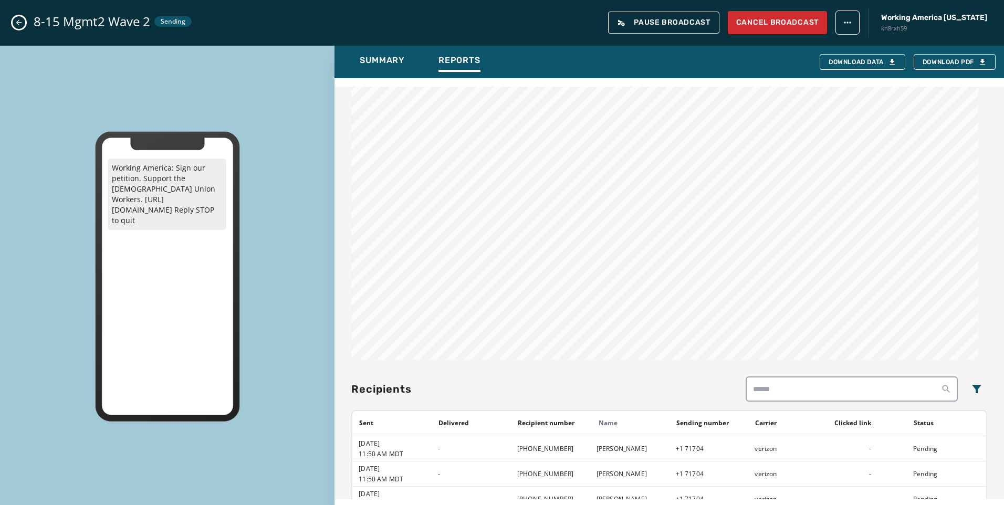
click at [22, 19] on icon "Close admin drawer" at bounding box center [19, 22] width 8 height 8
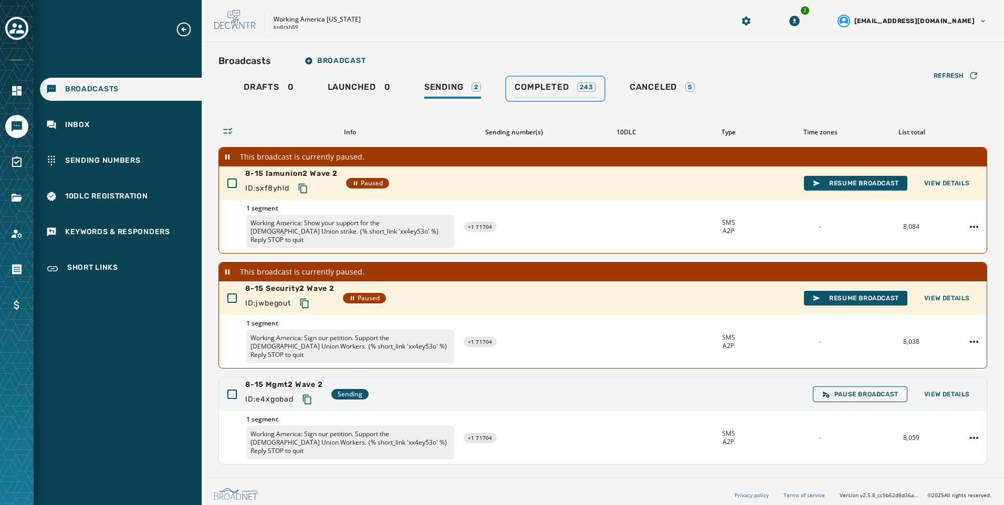
click at [581, 79] on link "Completed 243" at bounding box center [555, 89] width 98 height 24
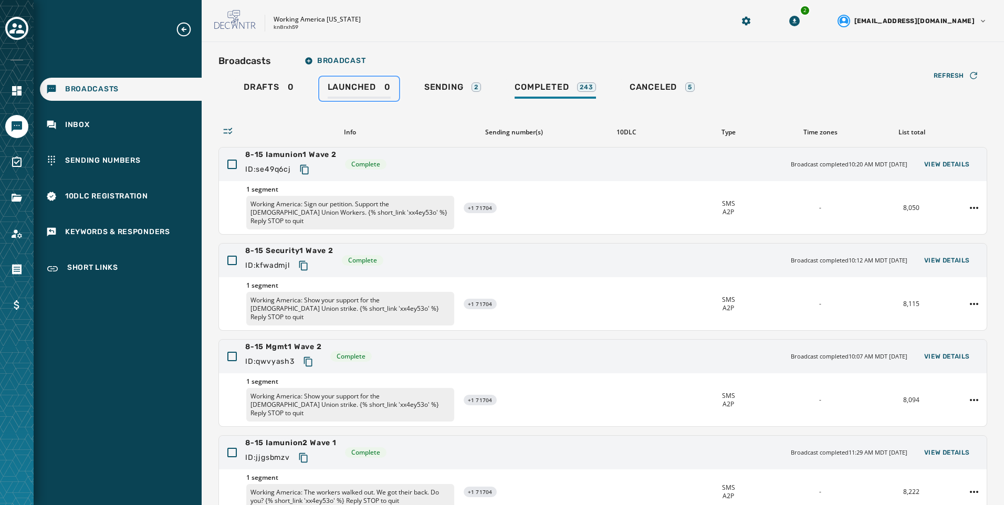
click at [379, 100] on link "Launched 0" at bounding box center [359, 89] width 80 height 24
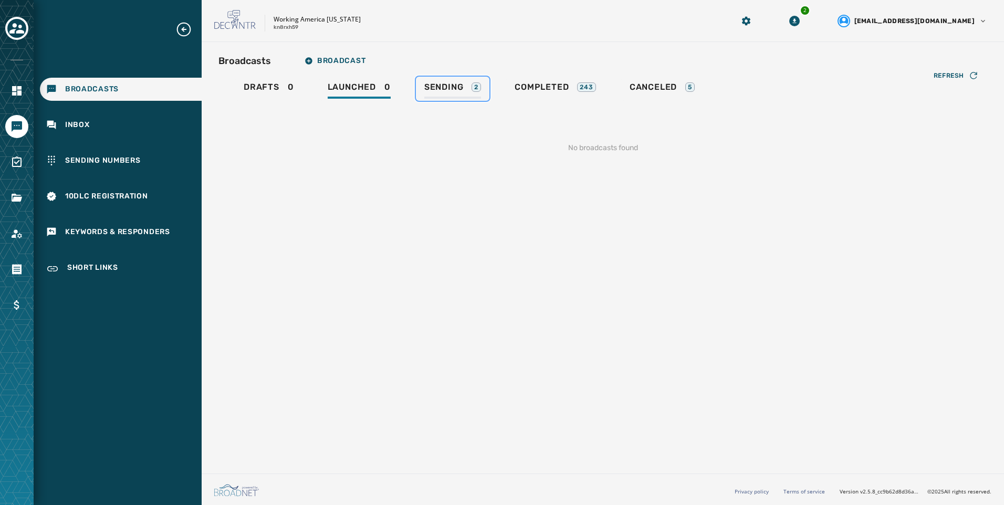
click at [444, 98] on div "Sending 2" at bounding box center [452, 90] width 57 height 17
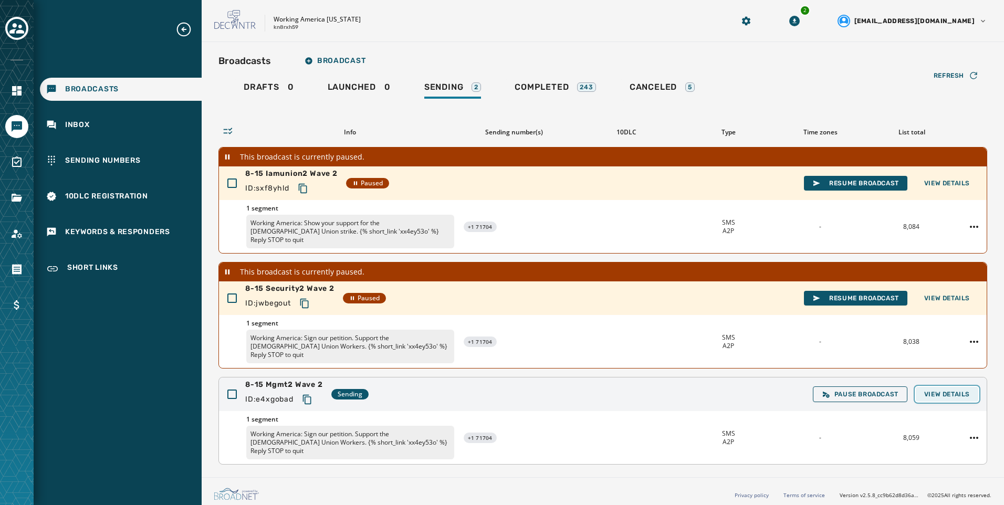
click at [945, 390] on span "View Details" at bounding box center [947, 394] width 46 height 8
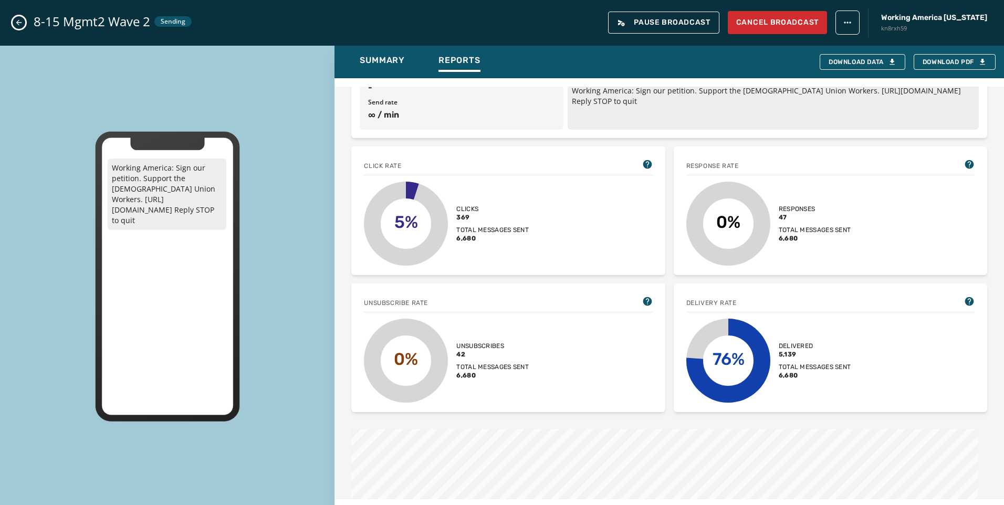
scroll to position [158, 0]
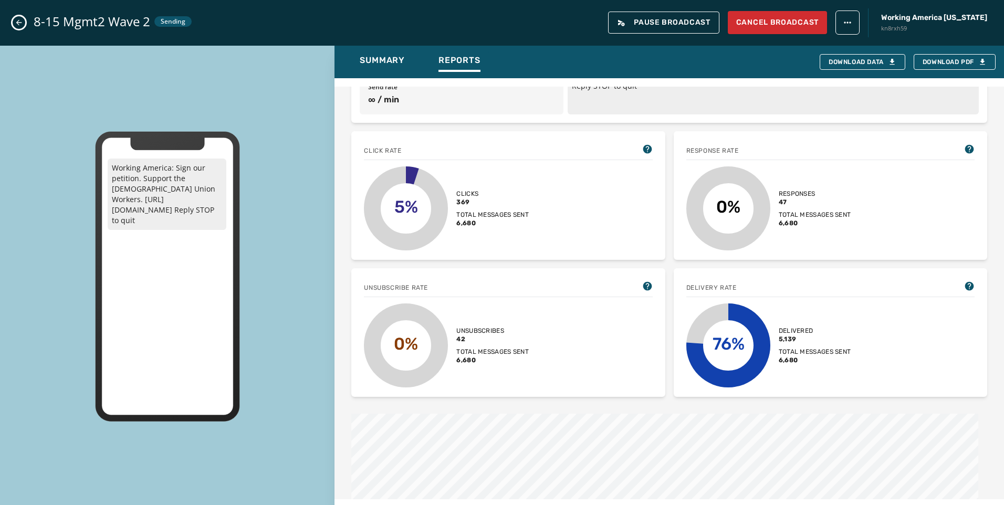
click at [20, 24] on icon "Close admin drawer" at bounding box center [19, 22] width 8 height 8
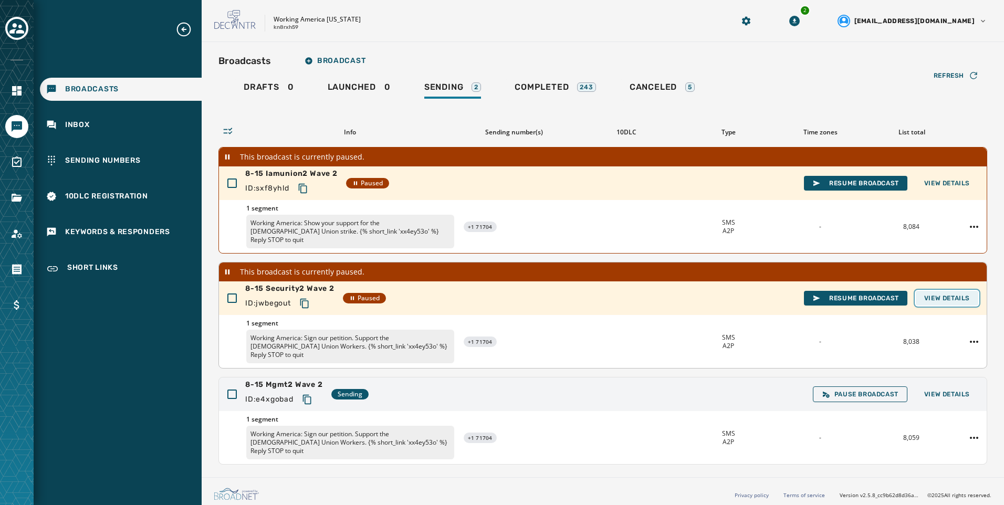
click at [932, 296] on button "View Details" at bounding box center [947, 298] width 62 height 15
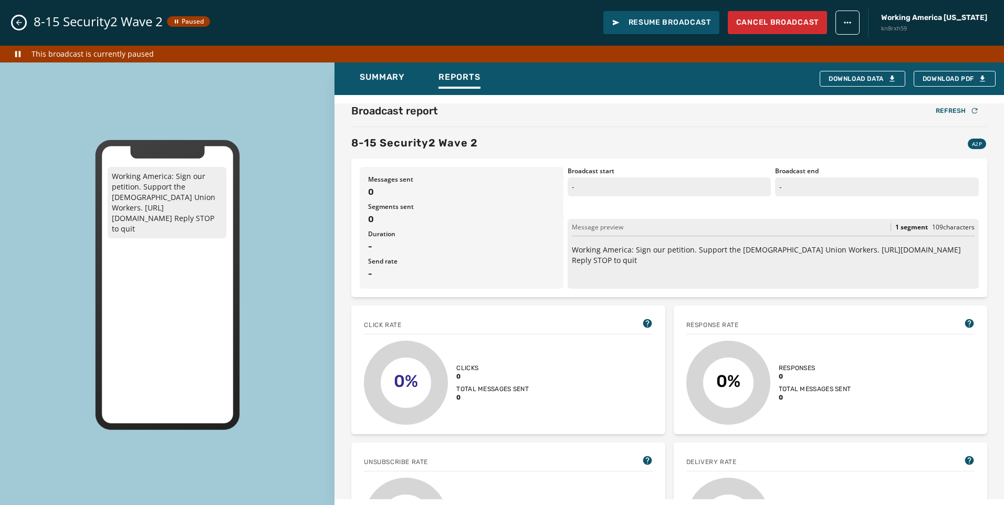
click at [20, 23] on icon "Close admin drawer" at bounding box center [19, 22] width 8 height 8
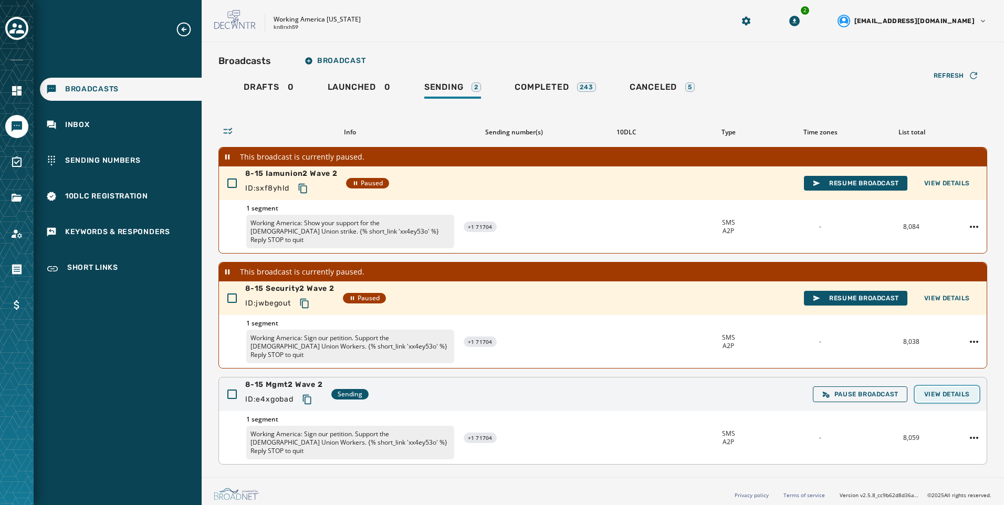
click at [929, 390] on span "View Details" at bounding box center [947, 394] width 46 height 8
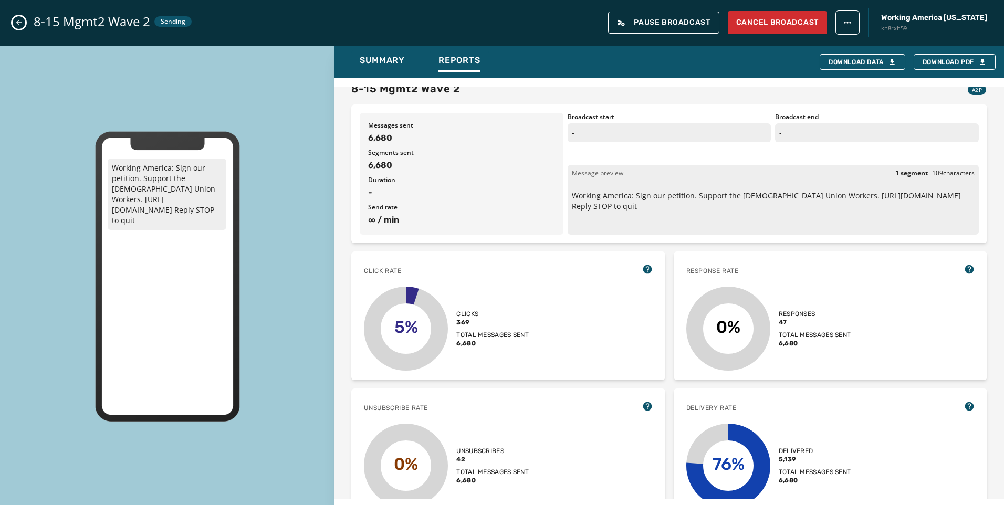
scroll to position [53, 0]
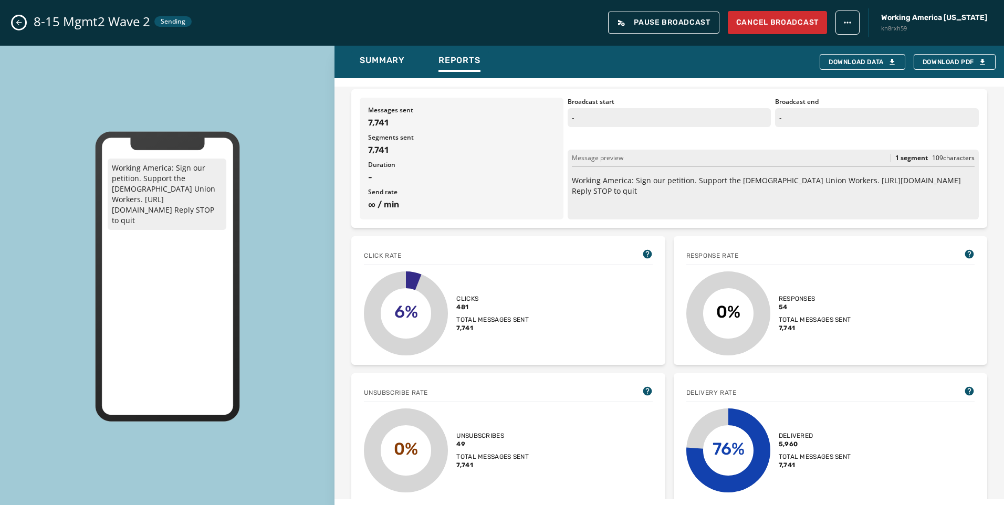
click at [16, 24] on icon "Close admin drawer" at bounding box center [19, 22] width 8 height 8
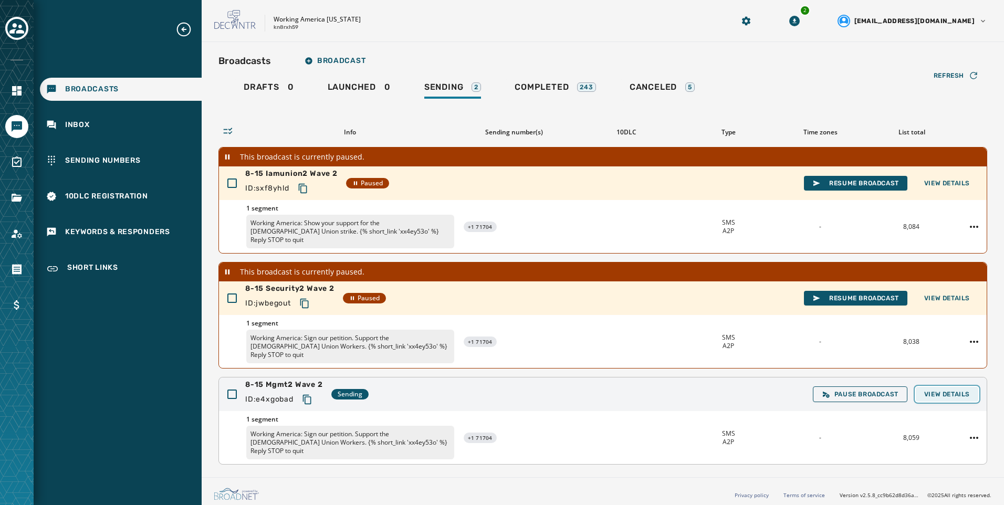
click at [952, 390] on span "View Details" at bounding box center [947, 394] width 46 height 8
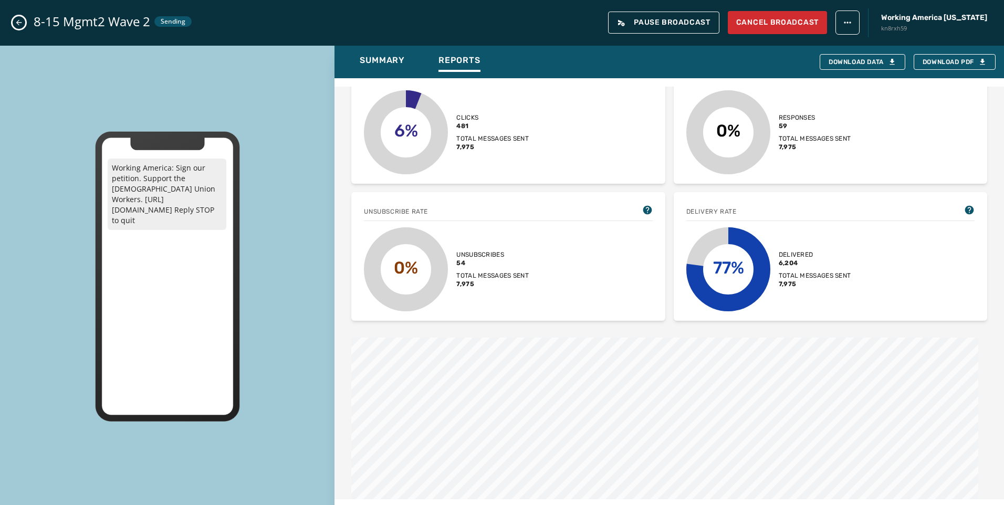
scroll to position [263, 0]
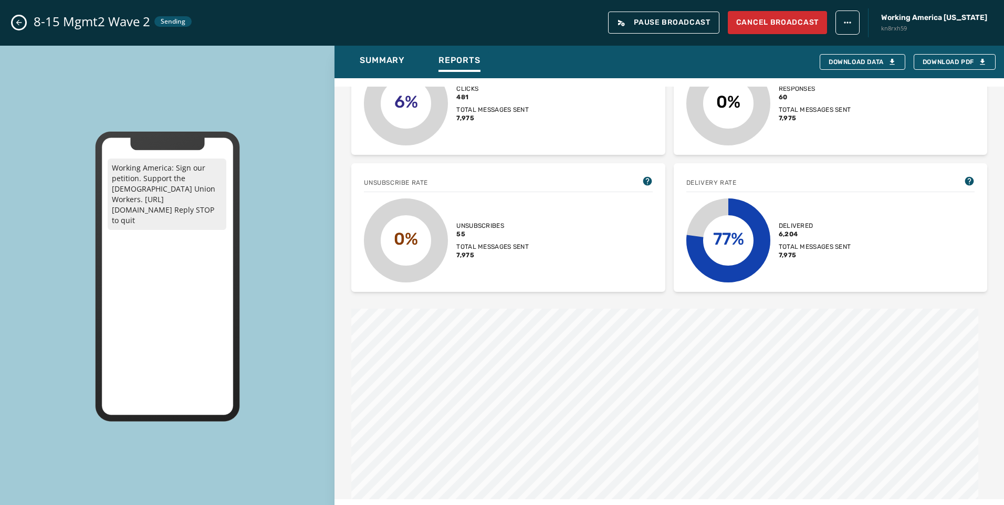
click at [17, 20] on icon "Close admin drawer" at bounding box center [19, 22] width 8 height 8
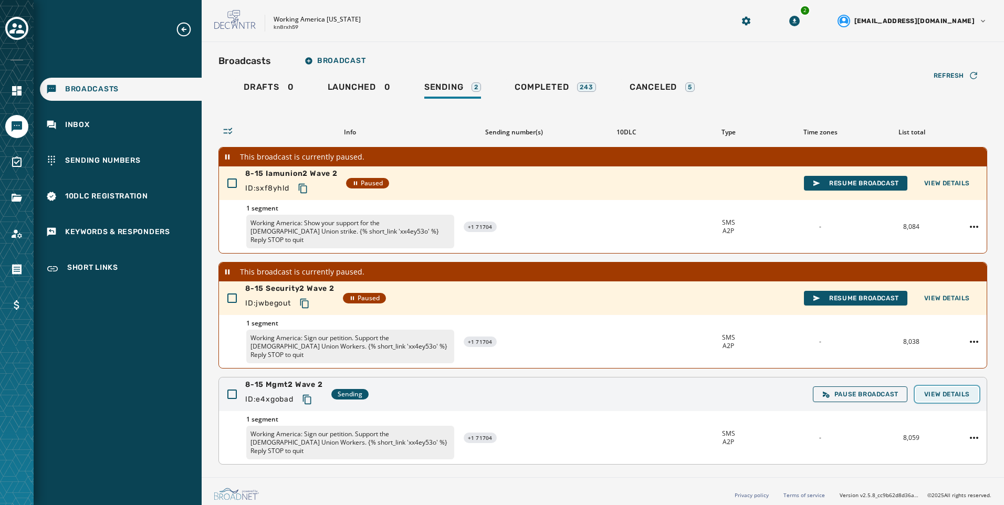
click at [957, 390] on span "View Details" at bounding box center [947, 394] width 46 height 8
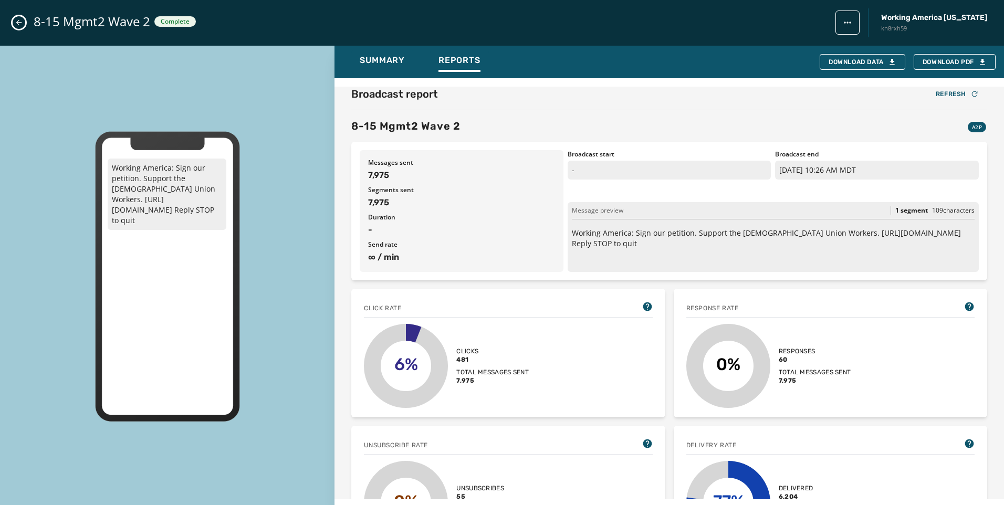
click at [17, 24] on icon "Close admin drawer" at bounding box center [19, 22] width 8 height 8
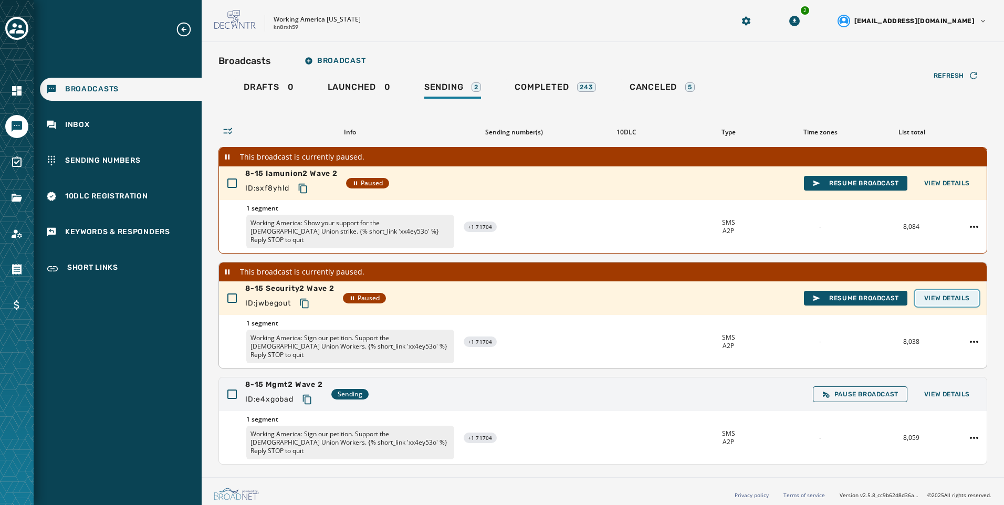
click at [950, 294] on span "View Details" at bounding box center [947, 298] width 46 height 8
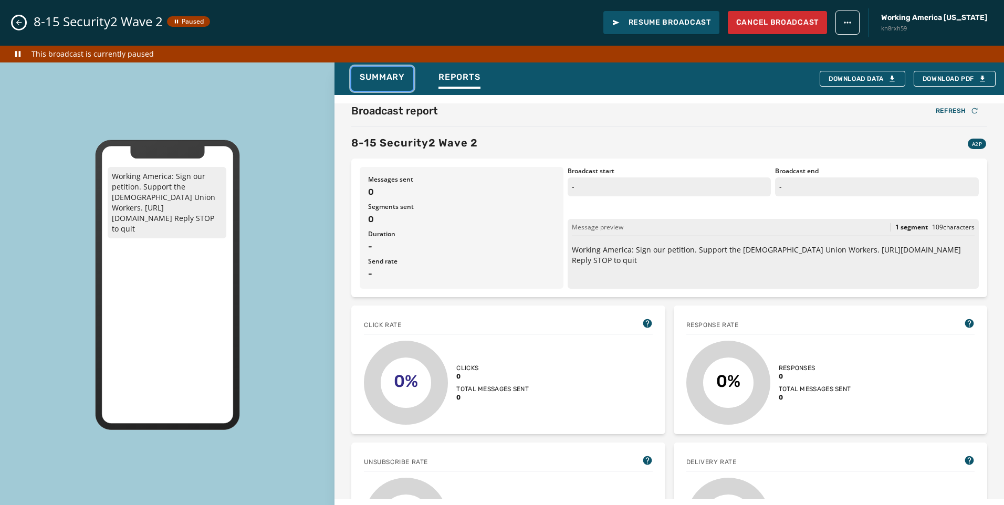
click at [381, 76] on span "Summary" at bounding box center [382, 77] width 45 height 11
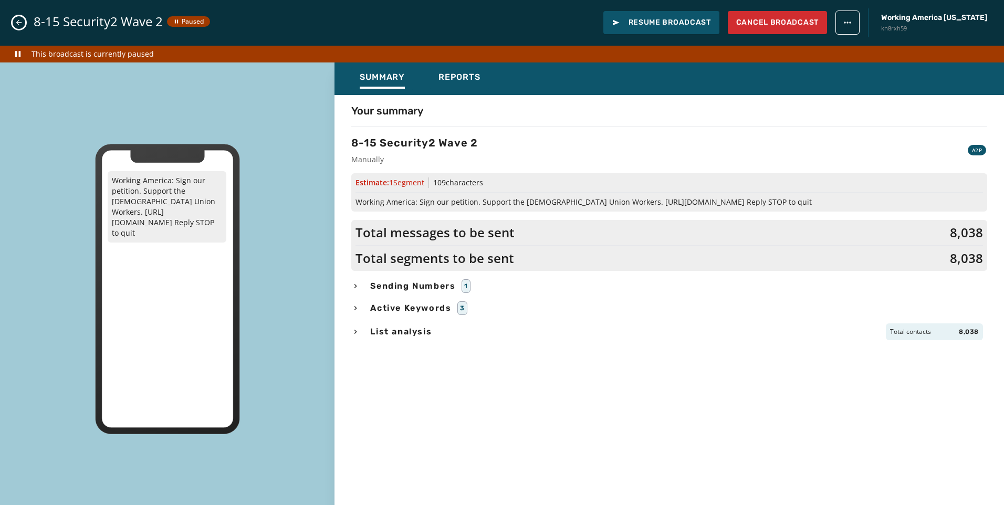
click at [369, 328] on span "List analysis" at bounding box center [401, 332] width 66 height 13
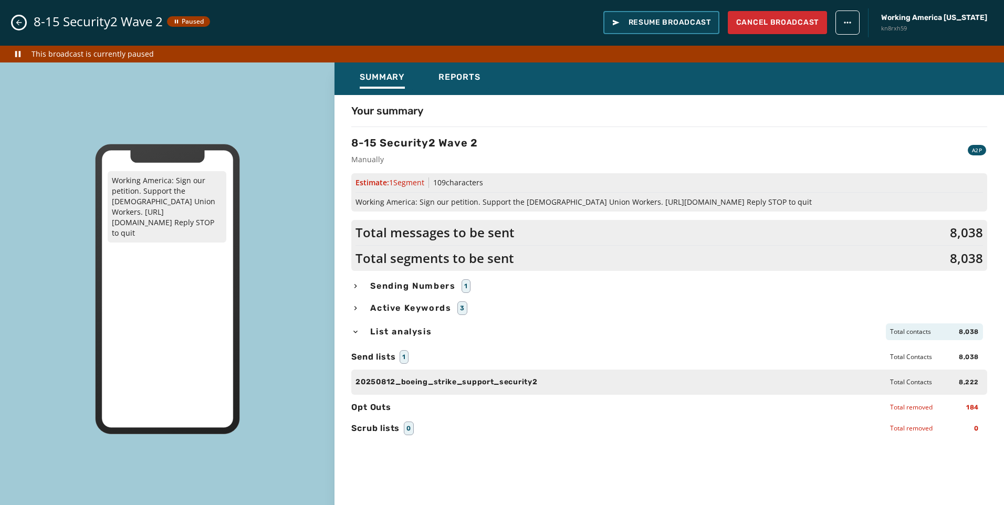
click at [673, 18] on span "Resume Broadcast" at bounding box center [661, 22] width 99 height 11
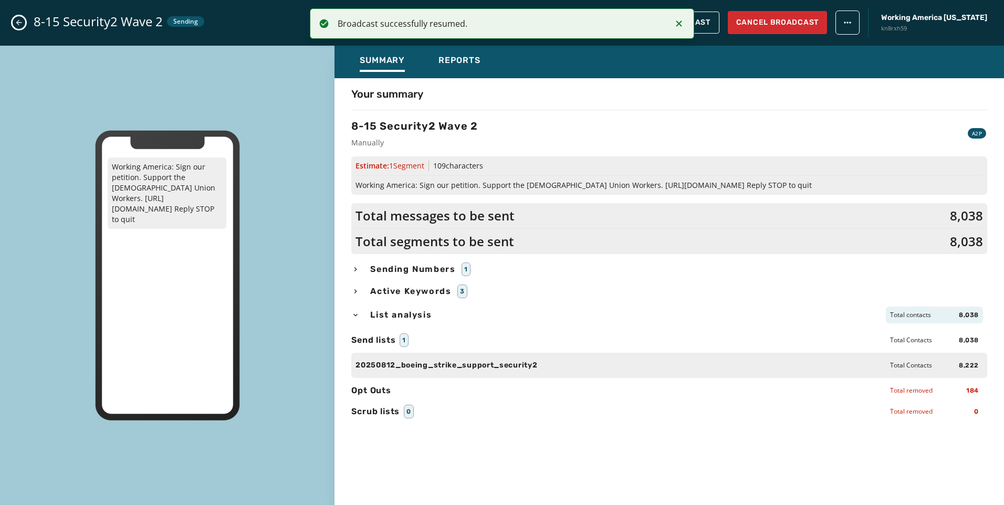
click at [16, 22] on icon "Close admin drawer" at bounding box center [19, 22] width 8 height 8
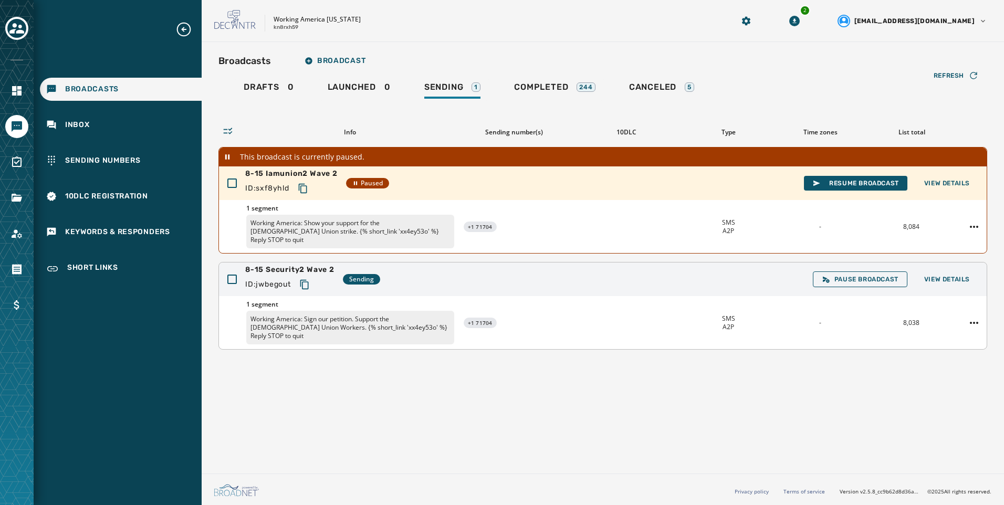
click at [942, 278] on div "Pause Broadcast View Details" at bounding box center [895, 279] width 165 height 16
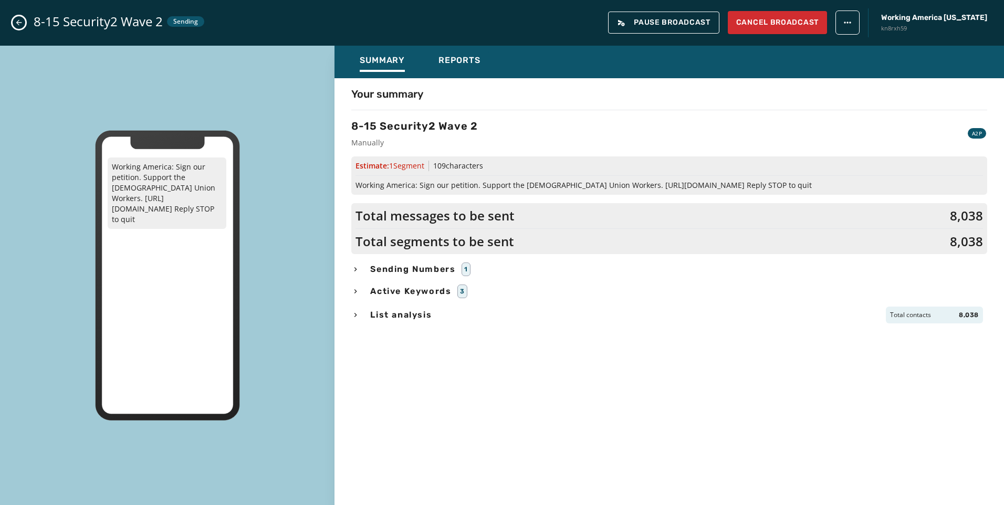
click at [940, 268] on div "Working America: Sign our petition. Support the [DEMOGRAPHIC_DATA] Union Worker…" at bounding box center [502, 276] width 1004 height 460
click at [410, 47] on div "Summary Reports" at bounding box center [668, 62] width 669 height 33
click at [474, 55] on span "Reports" at bounding box center [459, 60] width 42 height 11
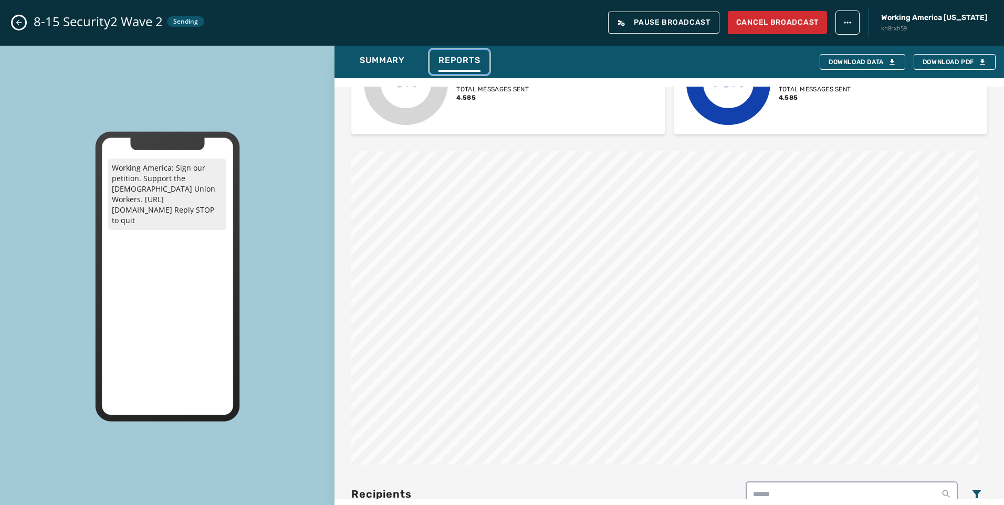
scroll to position [158, 0]
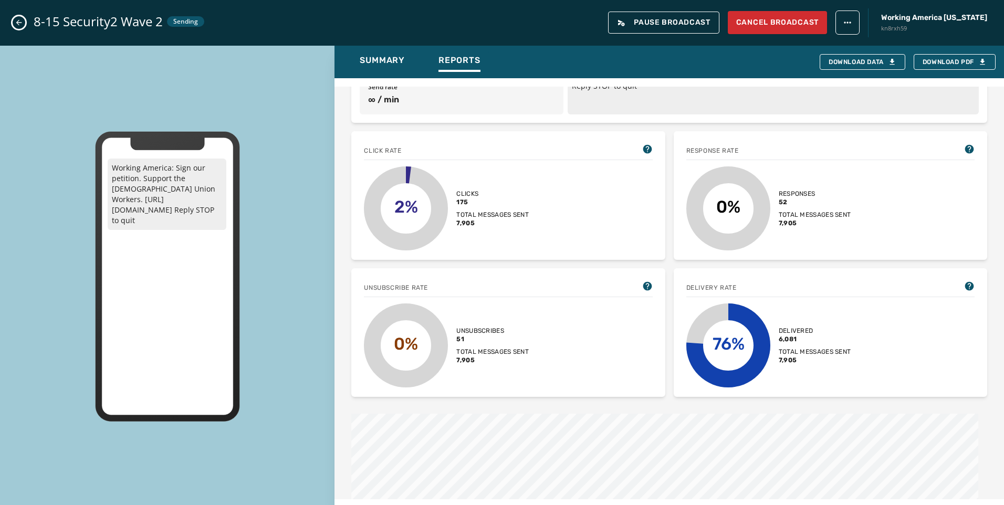
click at [22, 18] on icon "Close admin drawer" at bounding box center [19, 22] width 8 height 8
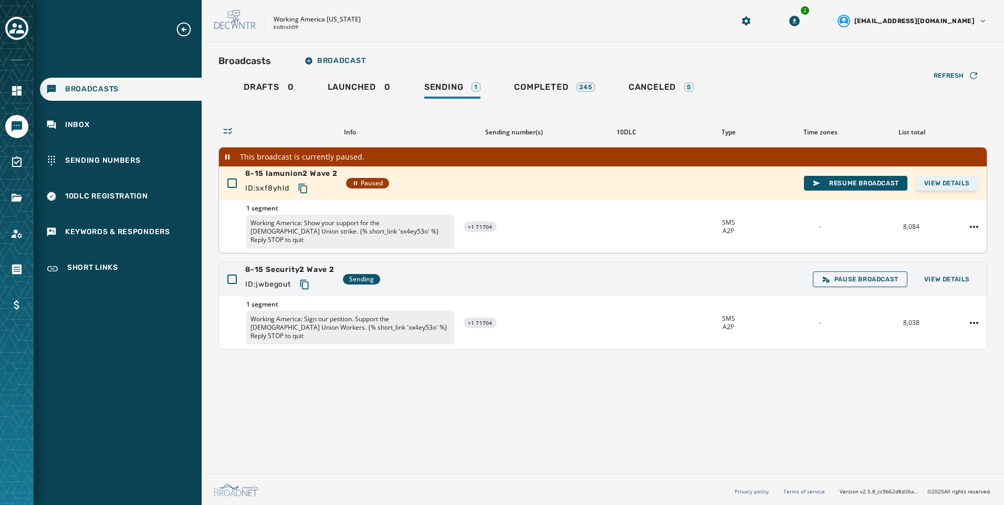
drag, startPoint x: 956, startPoint y: 193, endPoint x: 977, endPoint y: 181, distance: 23.8
click at [955, 194] on div "8-15 Iamunion2 Wave 2 ID: sxf8yhld Paused Resume Broadcast View Details" at bounding box center [603, 183] width 768 height 34
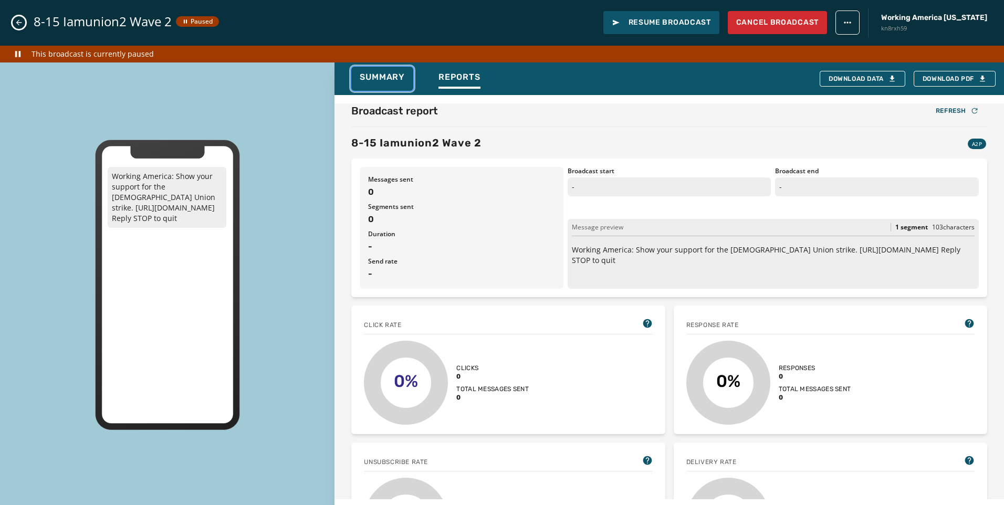
click at [386, 88] on div "Summary" at bounding box center [382, 80] width 45 height 17
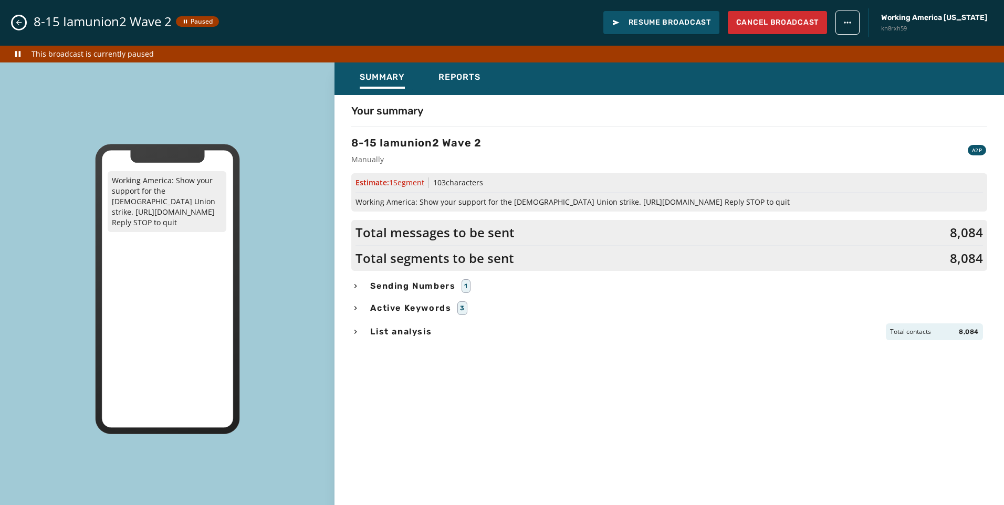
click at [366, 329] on div "List analysis Total contacts 8,084" at bounding box center [669, 331] width 636 height 17
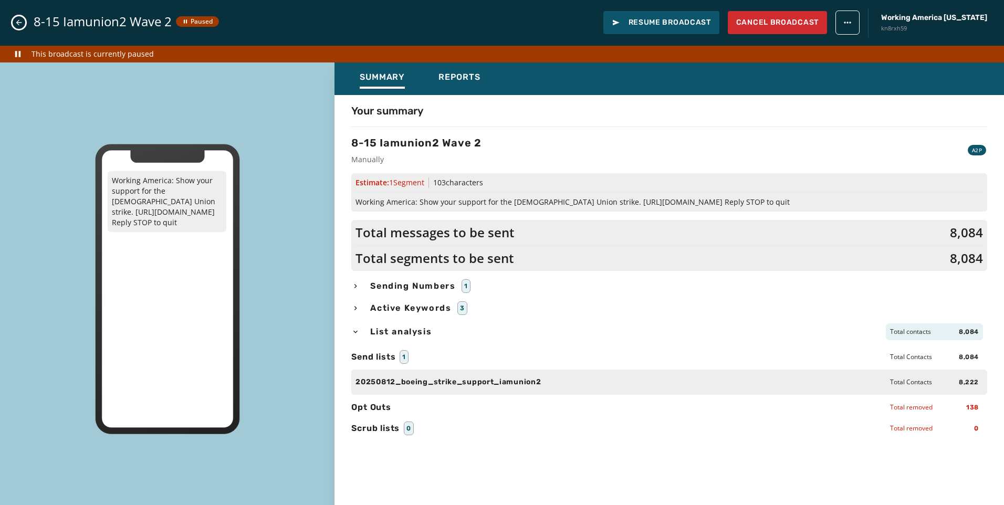
click at [368, 330] on div "List analysis Total contacts 8,084" at bounding box center [669, 331] width 636 height 17
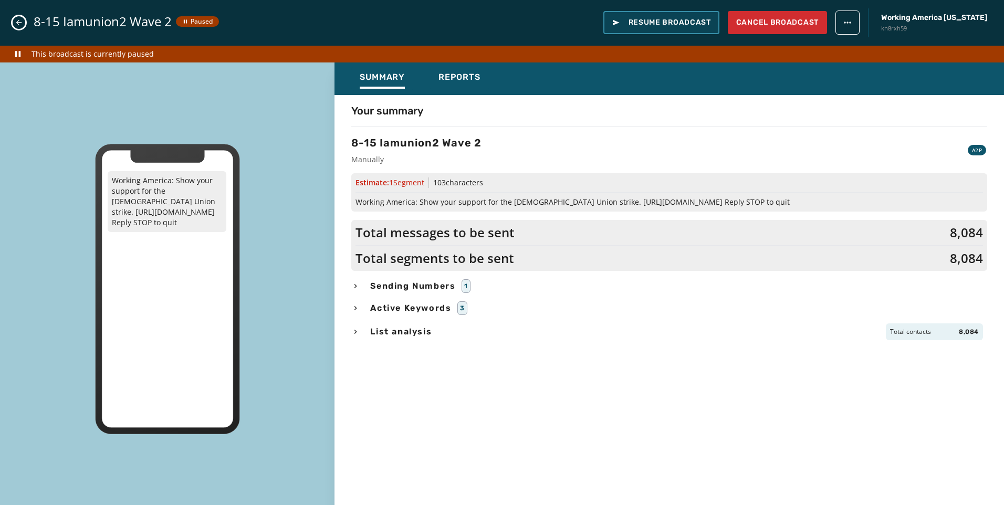
click at [710, 30] on button "Resume Broadcast" at bounding box center [661, 22] width 116 height 23
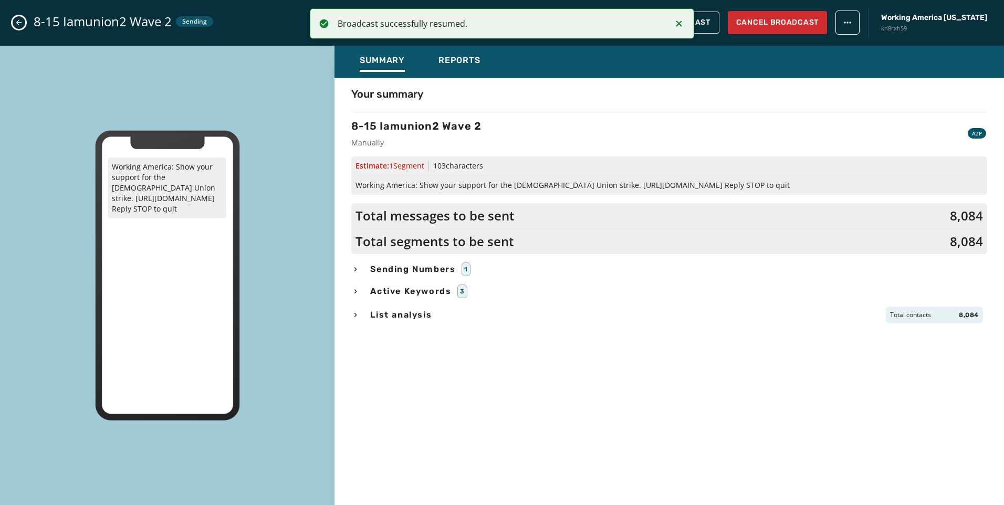
click at [25, 22] on button "Close admin drawer" at bounding box center [19, 22] width 13 height 13
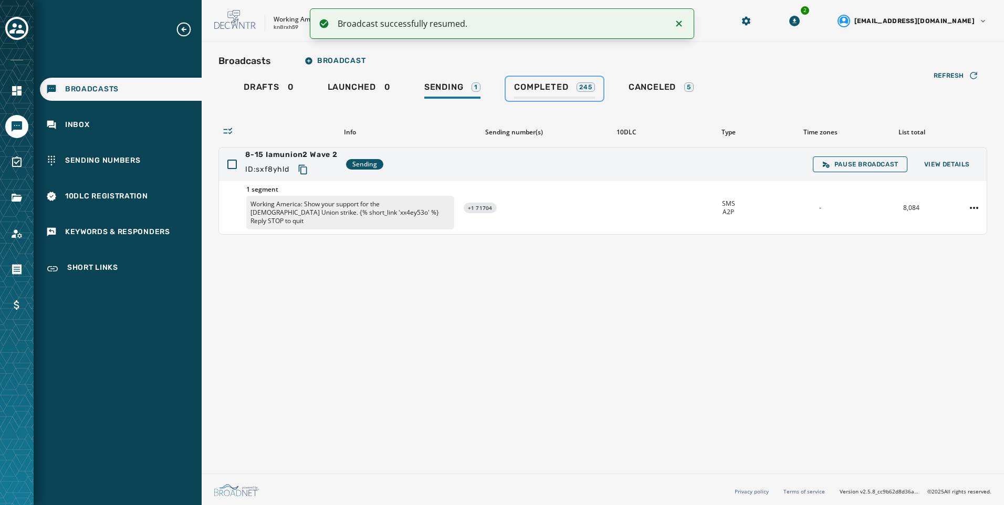
drag, startPoint x: 588, startPoint y: 93, endPoint x: 558, endPoint y: 97, distance: 30.2
click at [588, 93] on div "Completed 245" at bounding box center [554, 90] width 81 height 17
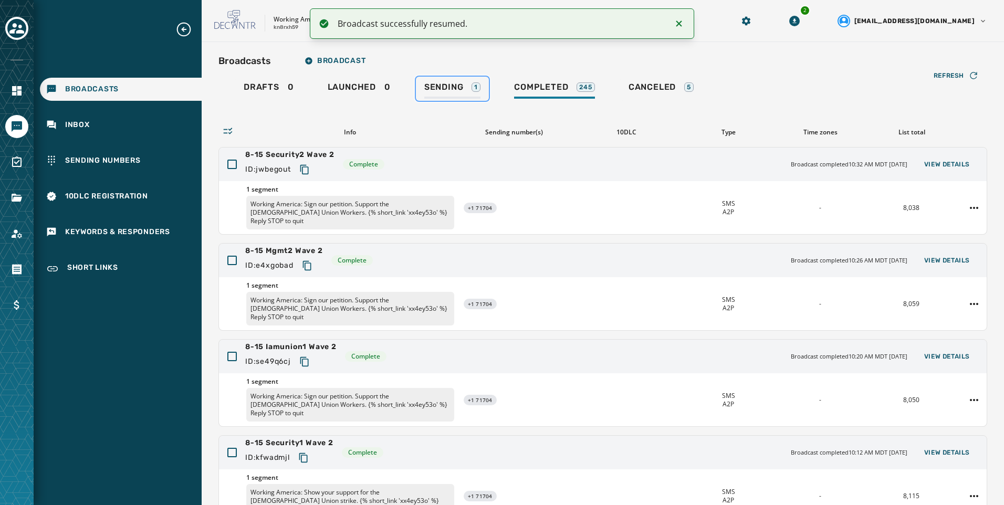
click at [454, 90] on span "Sending" at bounding box center [443, 87] width 39 height 11
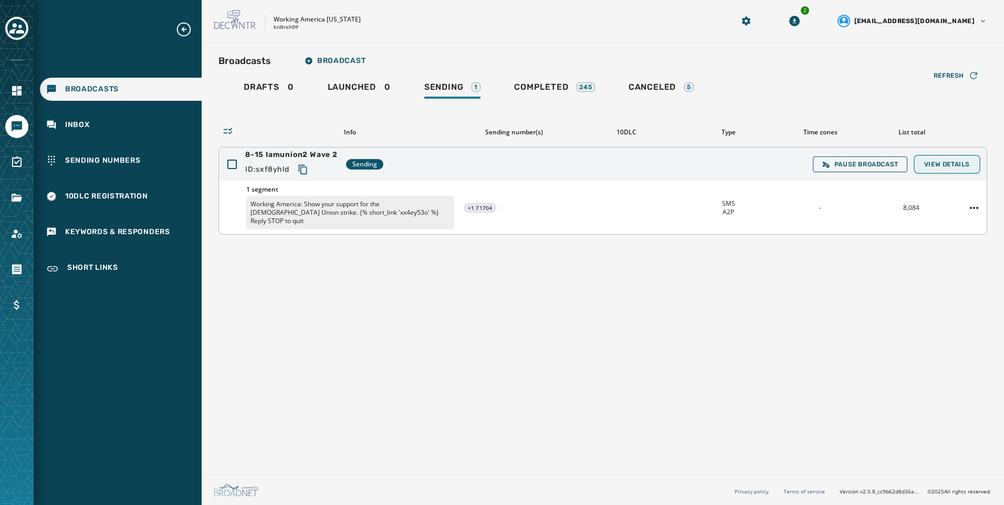
click at [951, 169] on button "View Details" at bounding box center [947, 164] width 62 height 15
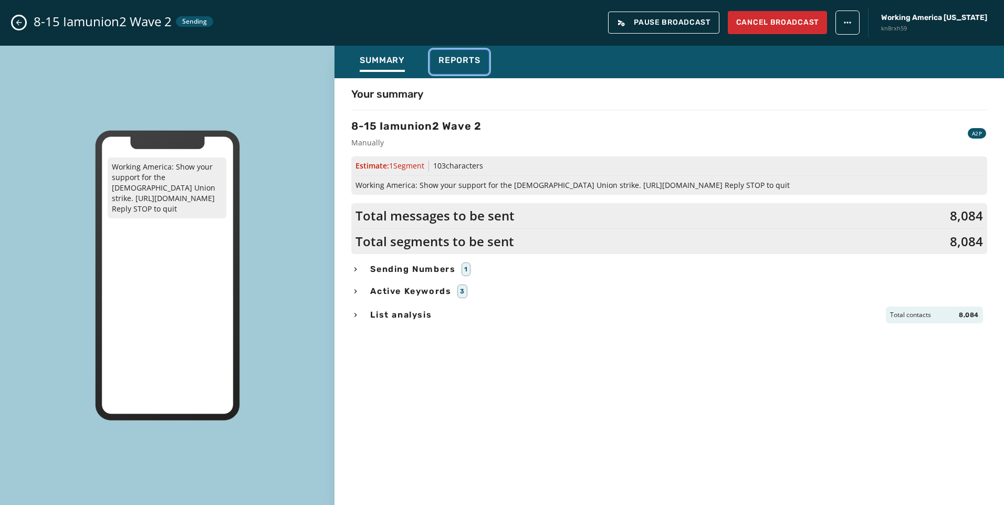
click at [446, 62] on span "Reports" at bounding box center [459, 60] width 42 height 11
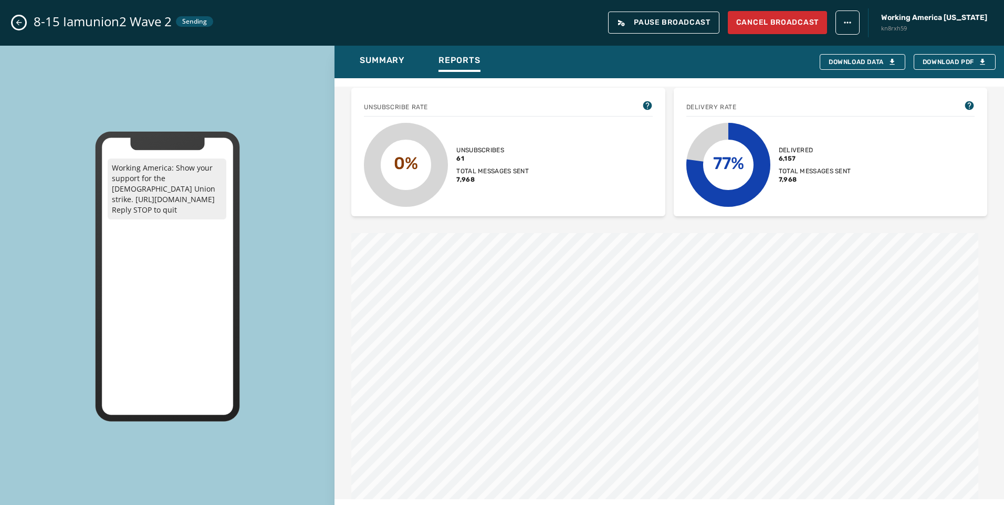
scroll to position [420, 0]
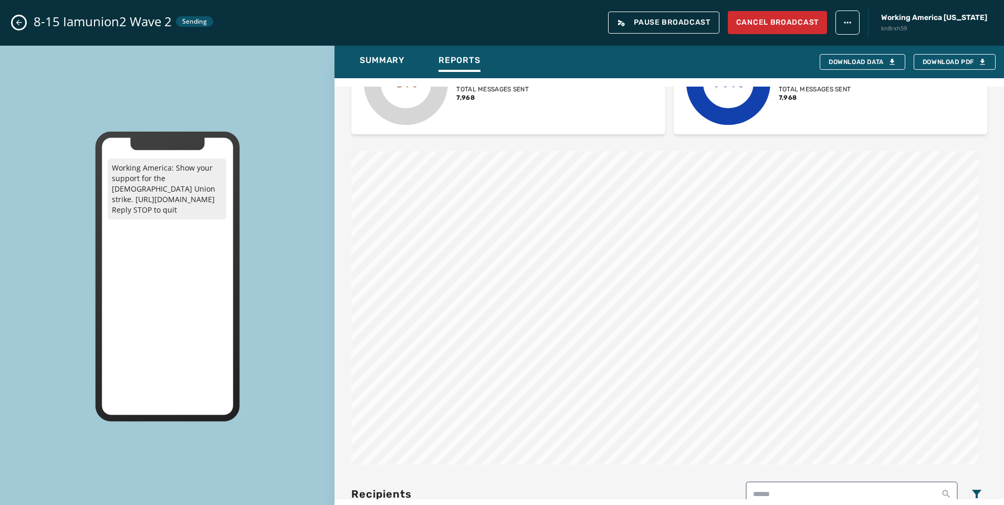
click at [18, 29] on div "8-15 Iamunion2 Wave 2 Sending Pause Broadcast Cancel Broadcast Working America …" at bounding box center [502, 23] width 1004 height 46
click at [20, 26] on icon "Close admin drawer" at bounding box center [19, 22] width 8 height 8
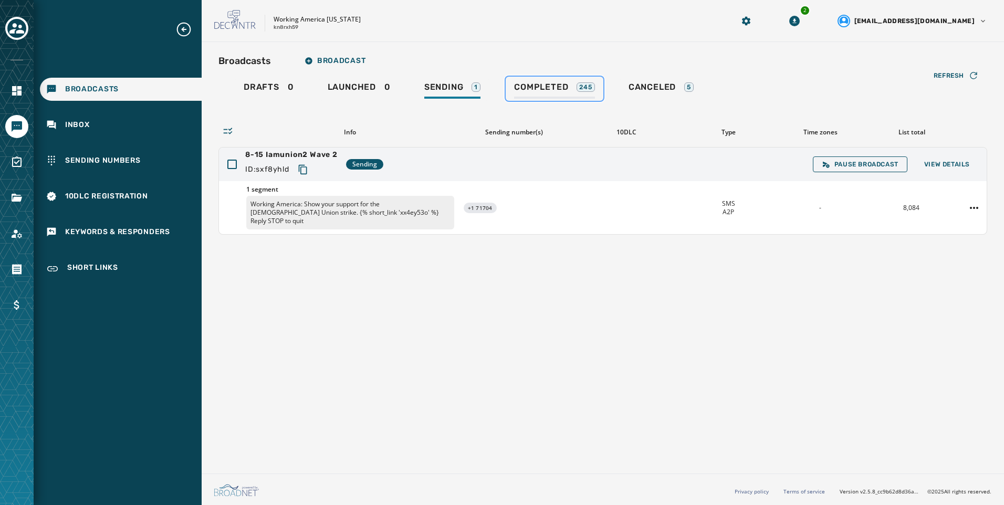
click at [592, 90] on div "245" at bounding box center [585, 86] width 18 height 9
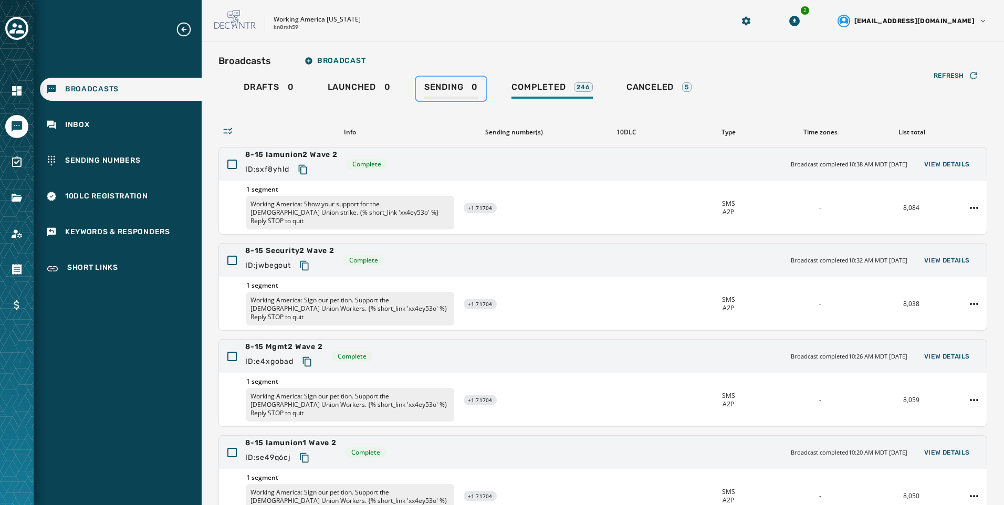
click at [470, 91] on div "Sending 0" at bounding box center [451, 90] width 54 height 17
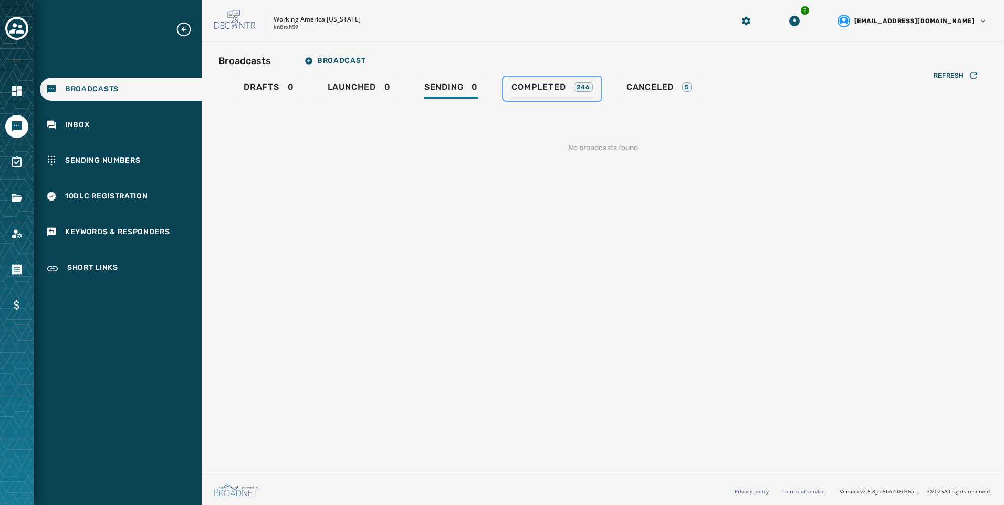
click at [516, 83] on span "Completed" at bounding box center [538, 87] width 54 height 11
